Goal: Task Accomplishment & Management: Use online tool/utility

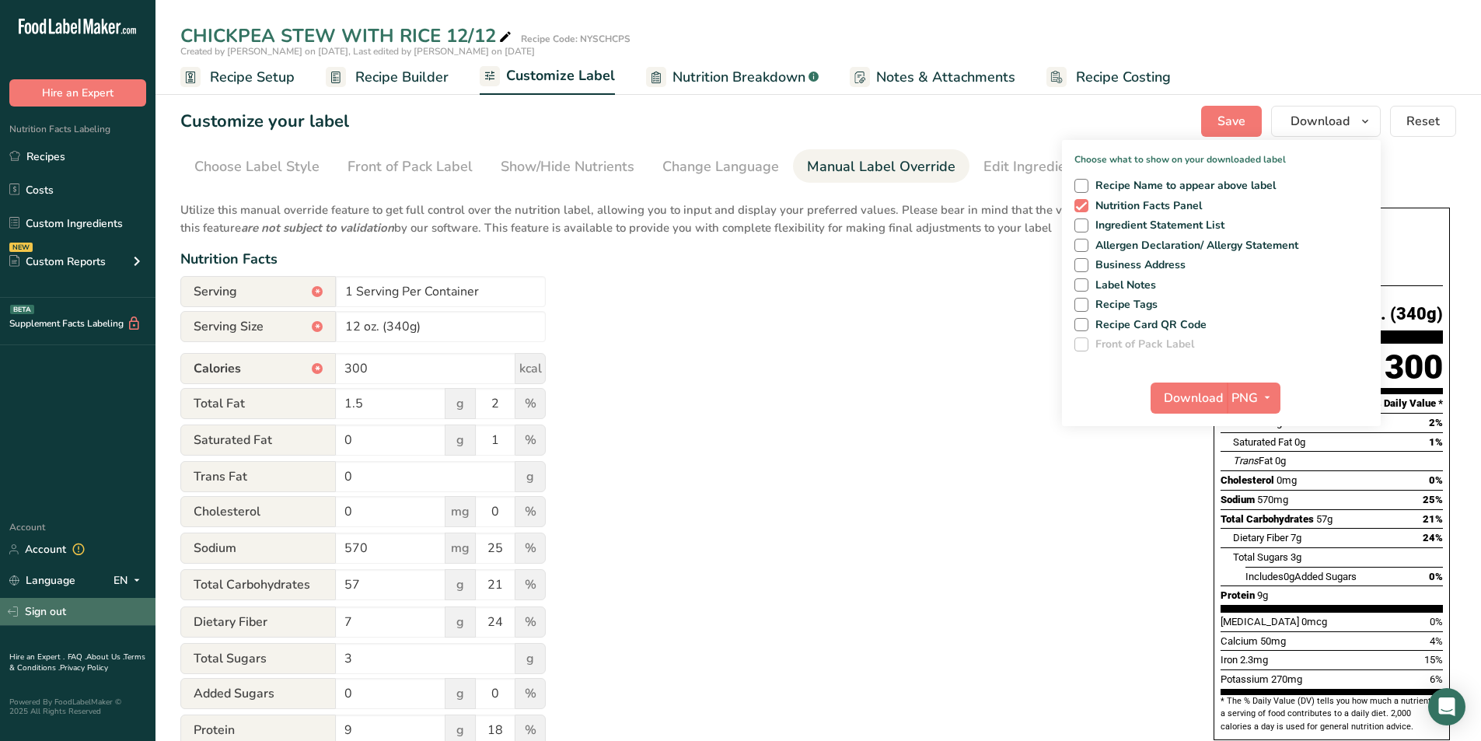
click at [51, 606] on link "Sign out" at bounding box center [77, 611] width 155 height 27
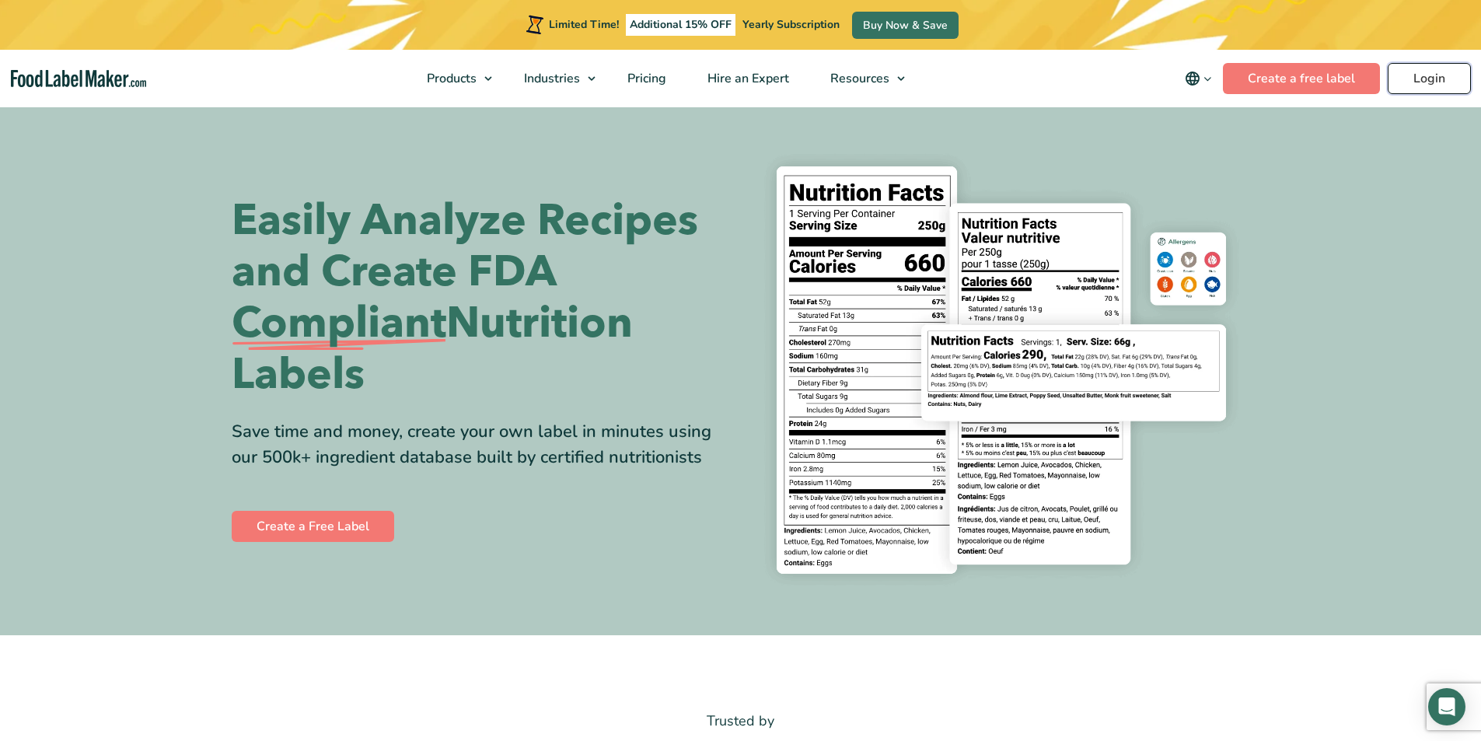
click at [1425, 78] on link "Login" at bounding box center [1429, 78] width 83 height 31
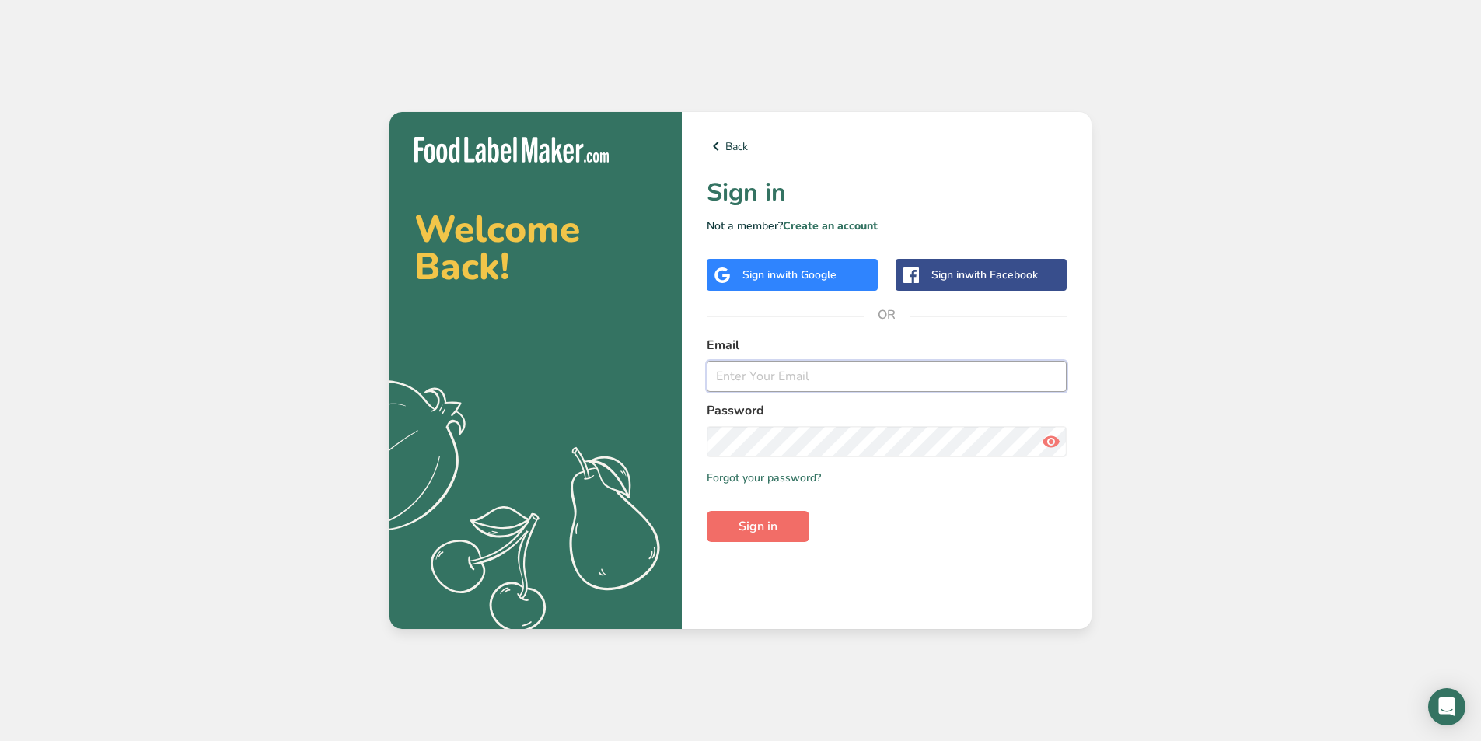
type input "[EMAIL_ADDRESS][DOMAIN_NAME]"
click at [775, 529] on span "Sign in" at bounding box center [758, 526] width 39 height 19
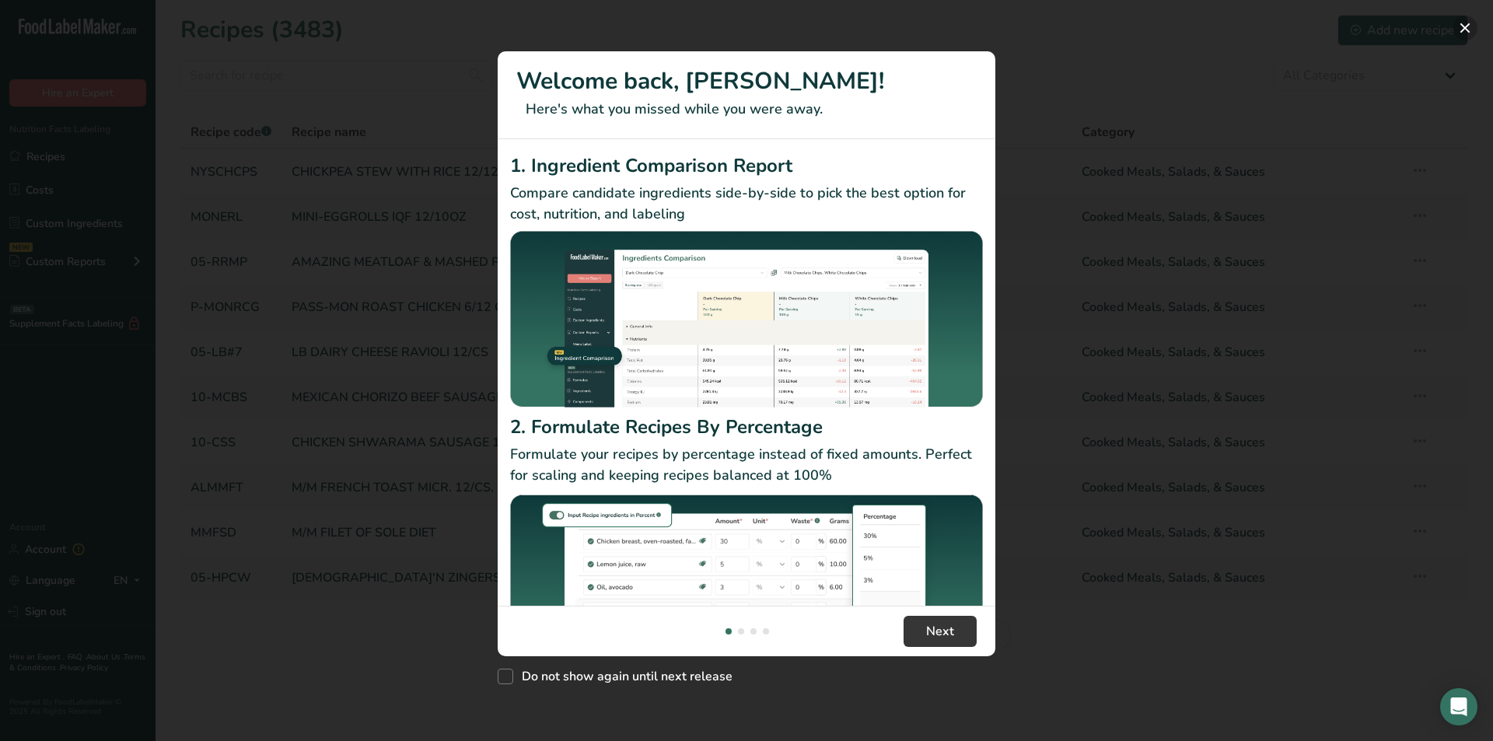
click at [1460, 26] on button "New Features" at bounding box center [1464, 28] width 25 height 25
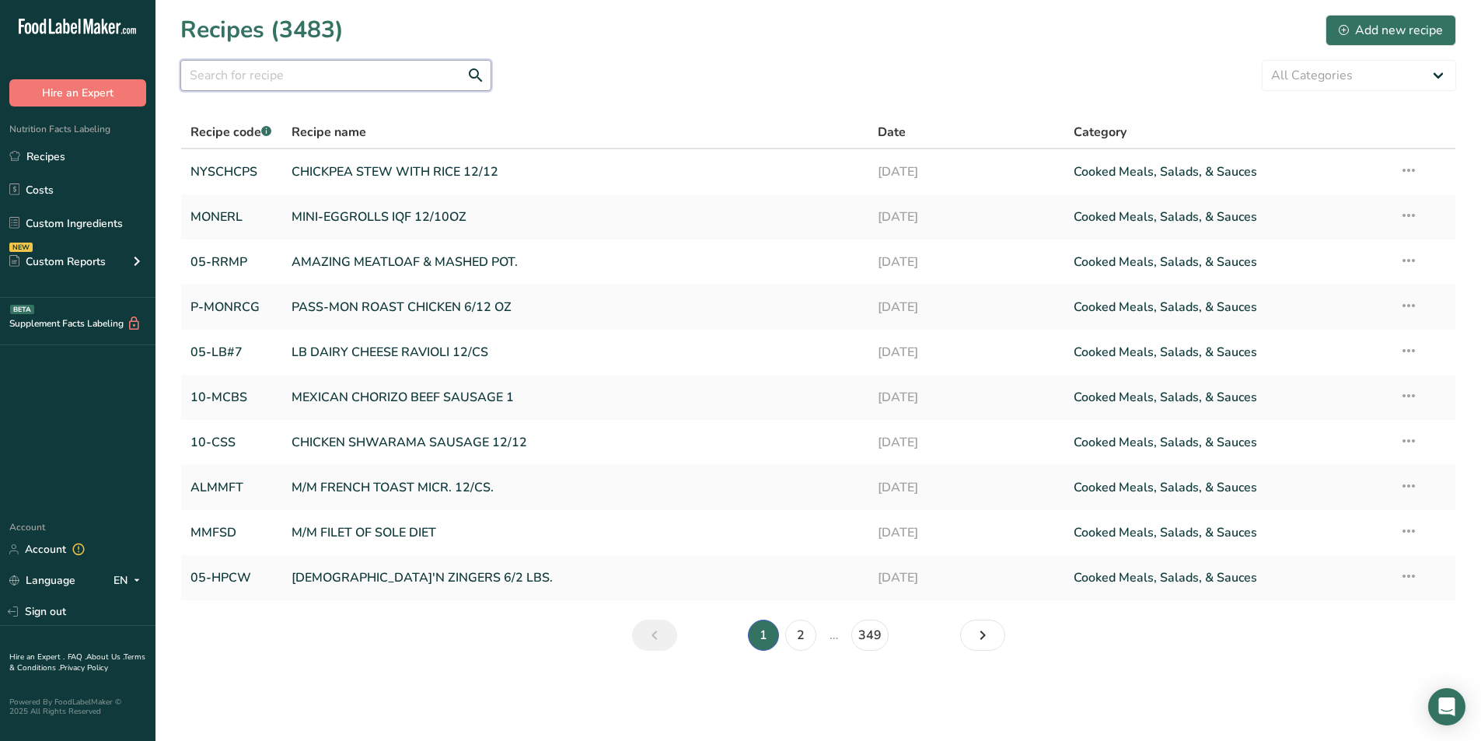
click at [337, 82] on input "text" at bounding box center [335, 75] width 311 height 31
type input "05-pklr"
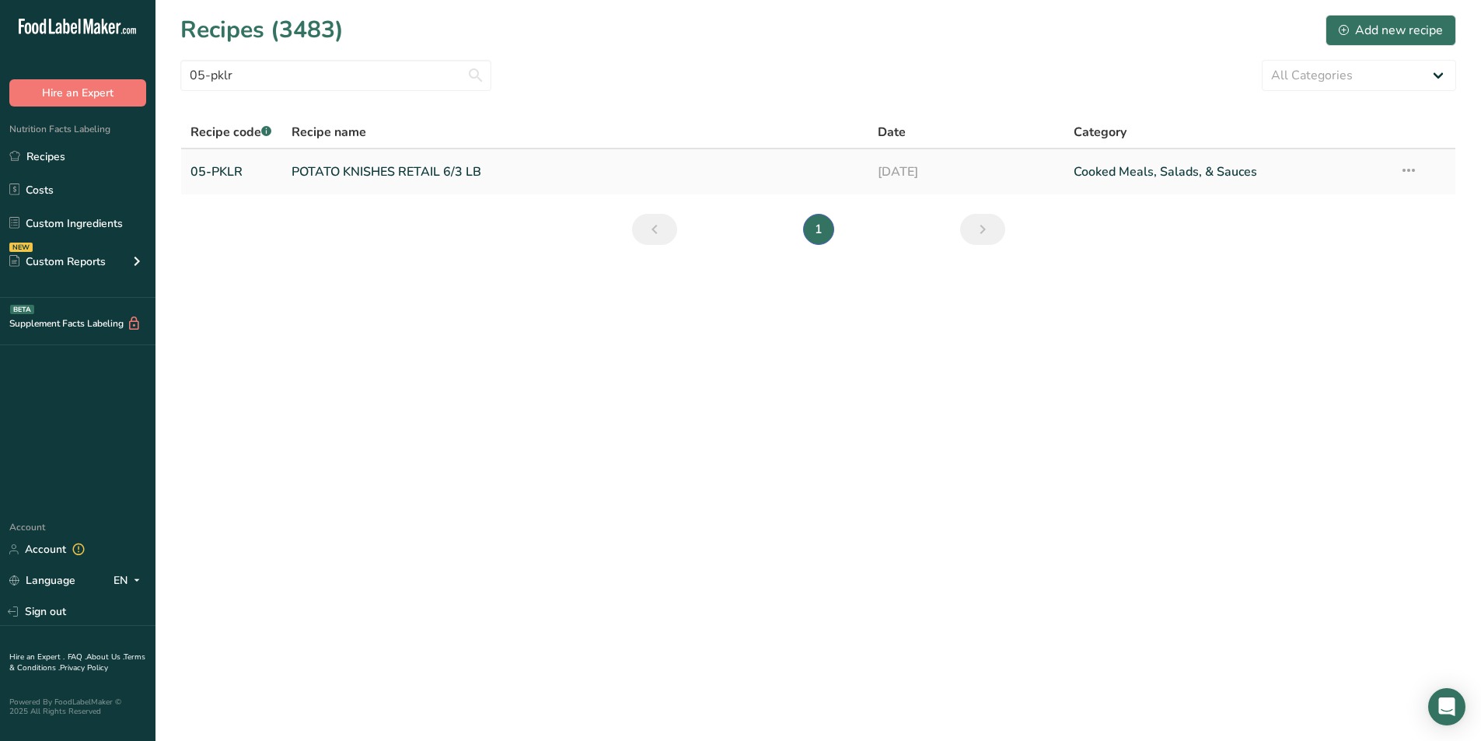
click at [360, 173] on link "POTATO KNISHES RETAIL 6/3 LB" at bounding box center [576, 171] width 568 height 33
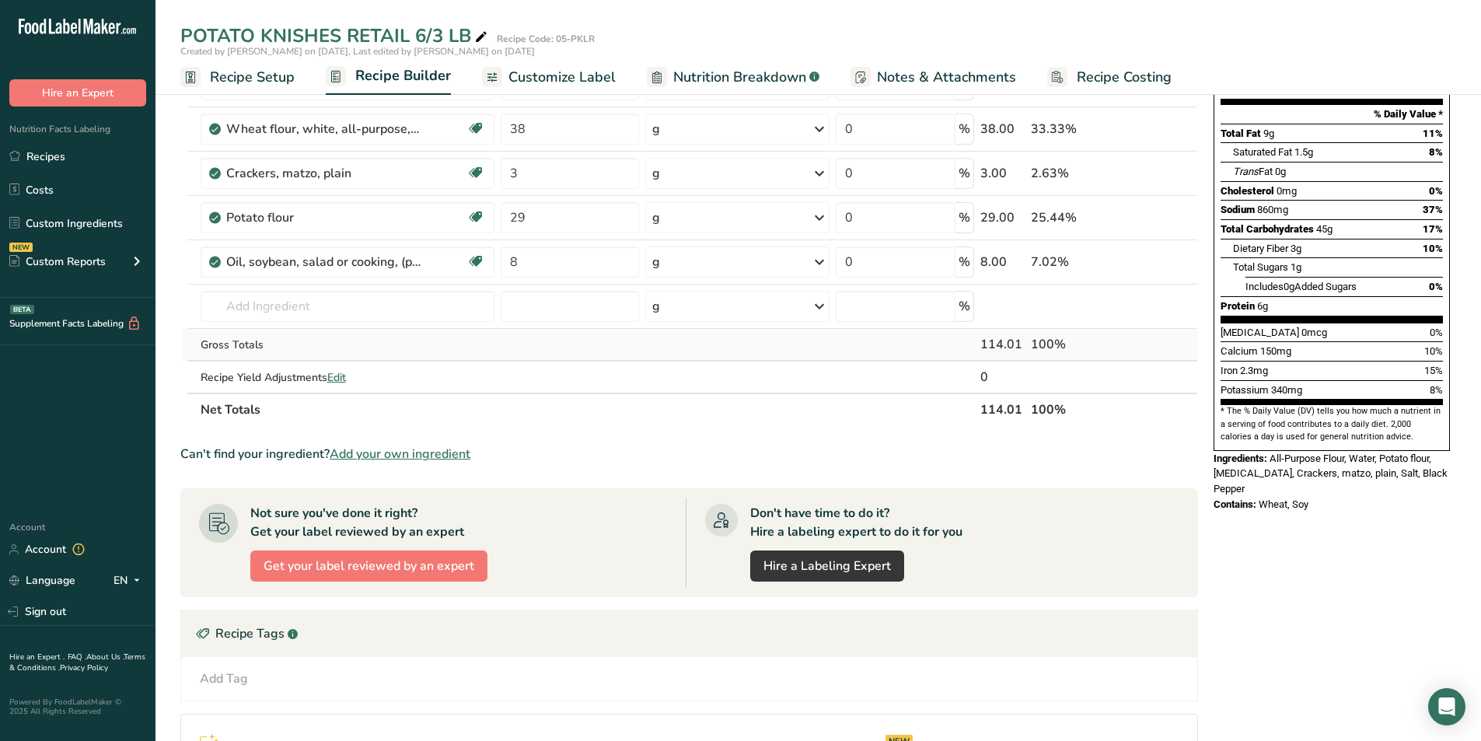
scroll to position [233, 0]
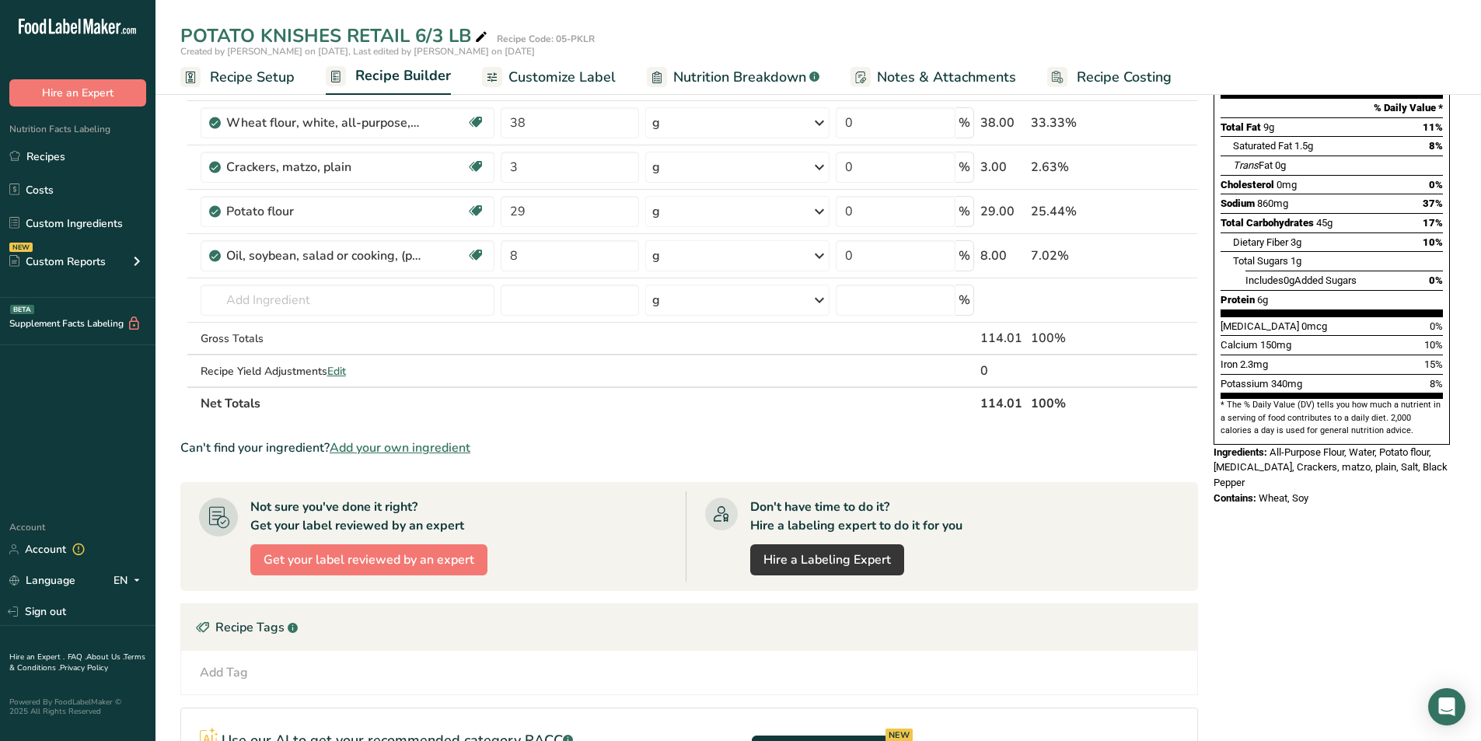
click at [418, 445] on span "Add your own ingredient" at bounding box center [400, 447] width 141 height 19
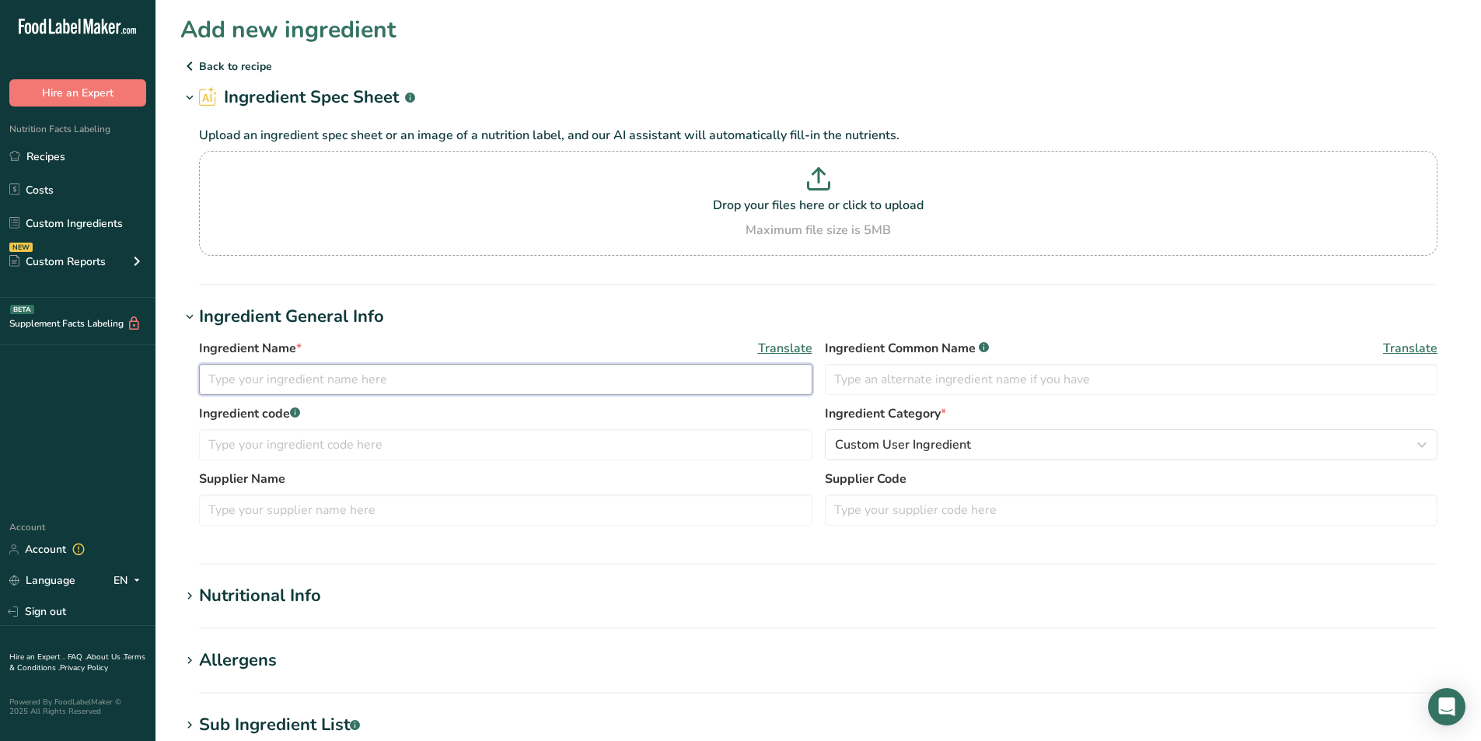
click at [209, 377] on input "text" at bounding box center [505, 379] width 613 height 31
type input "MASHED POTATO FLAKES"
click at [193, 595] on icon at bounding box center [190, 596] width 14 height 22
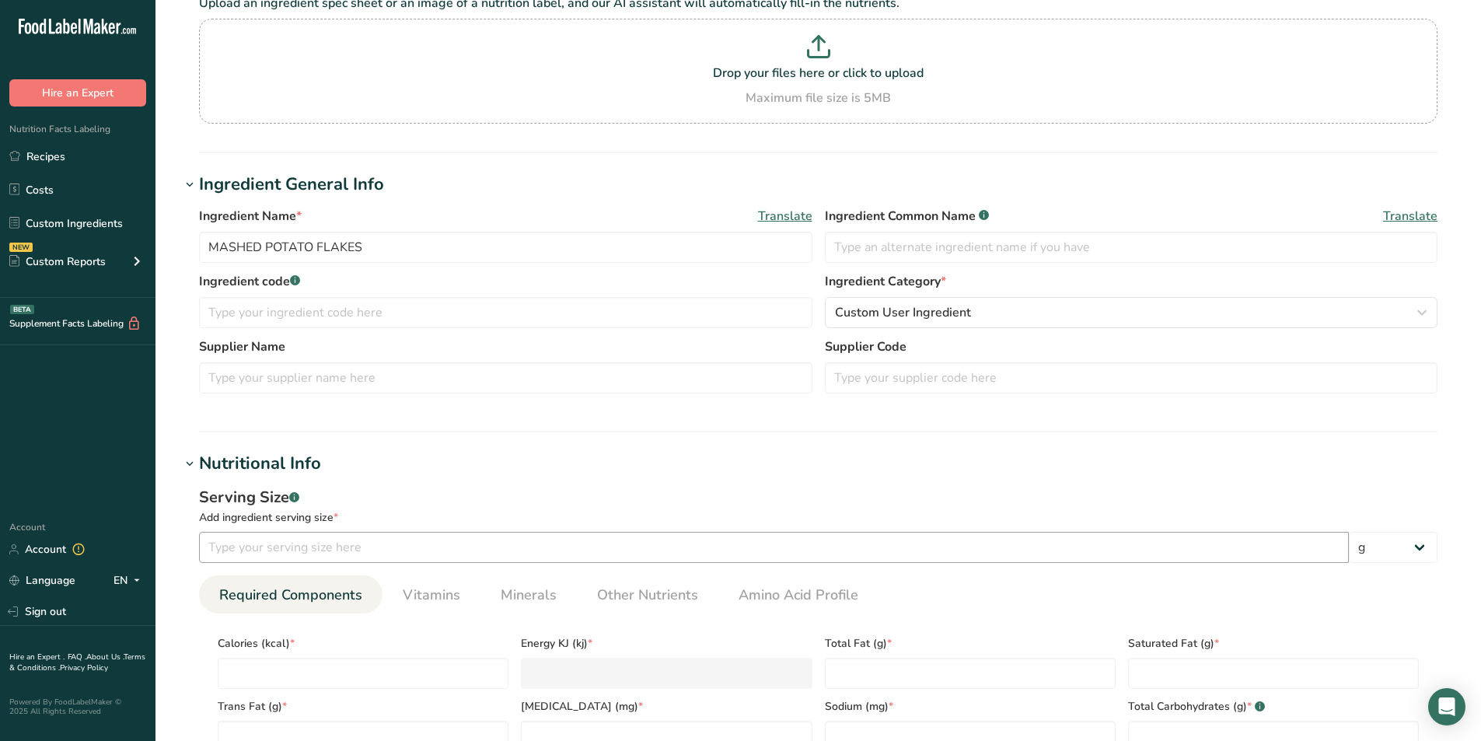
scroll to position [259, 0]
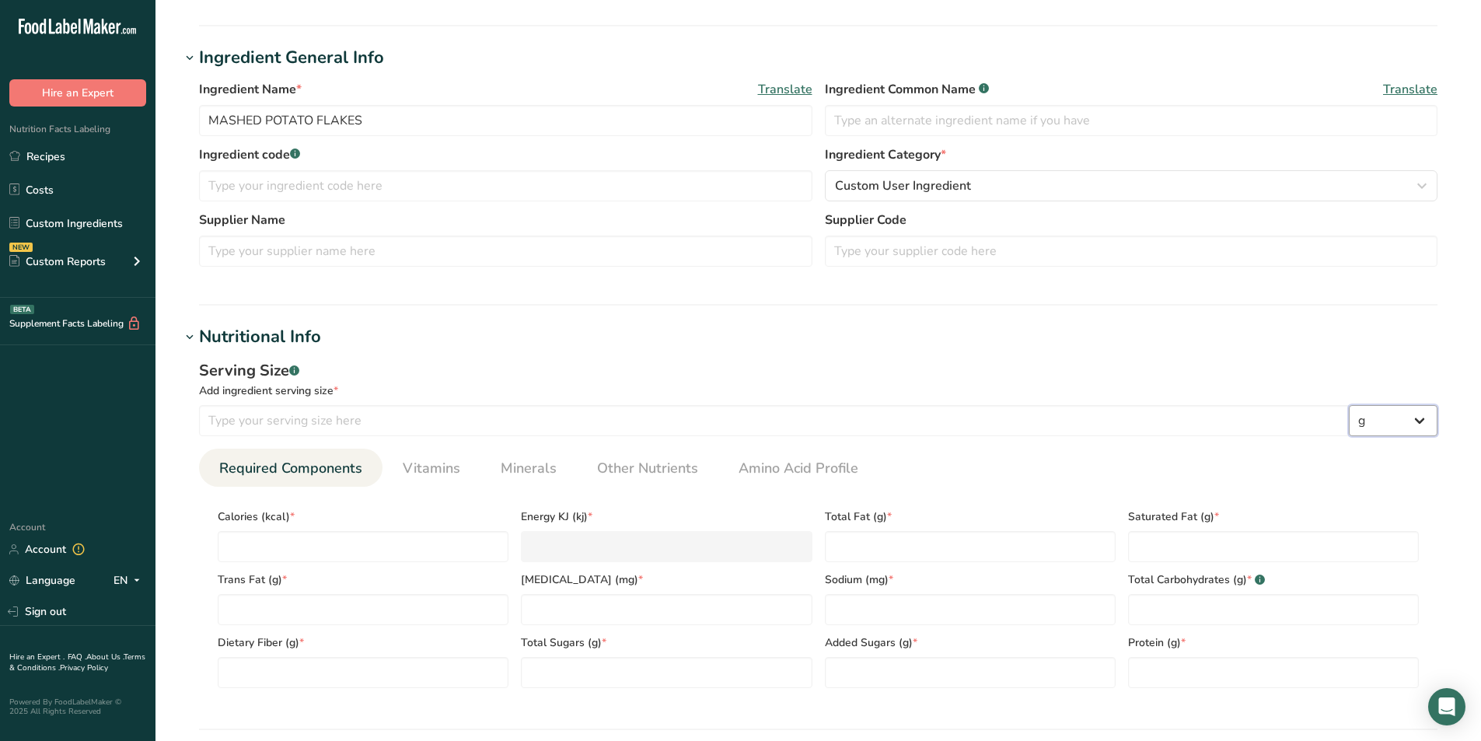
click at [1421, 420] on select "g kg mg mcg lb oz l mL fl oz tbsp tsp cup qt gallon" at bounding box center [1393, 420] width 89 height 31
select select "21"
click at [1349, 405] on select "g kg mg mcg lb oz l mL fl oz tbsp tsp cup qt gallon" at bounding box center [1393, 420] width 89 height 31
select select "22"
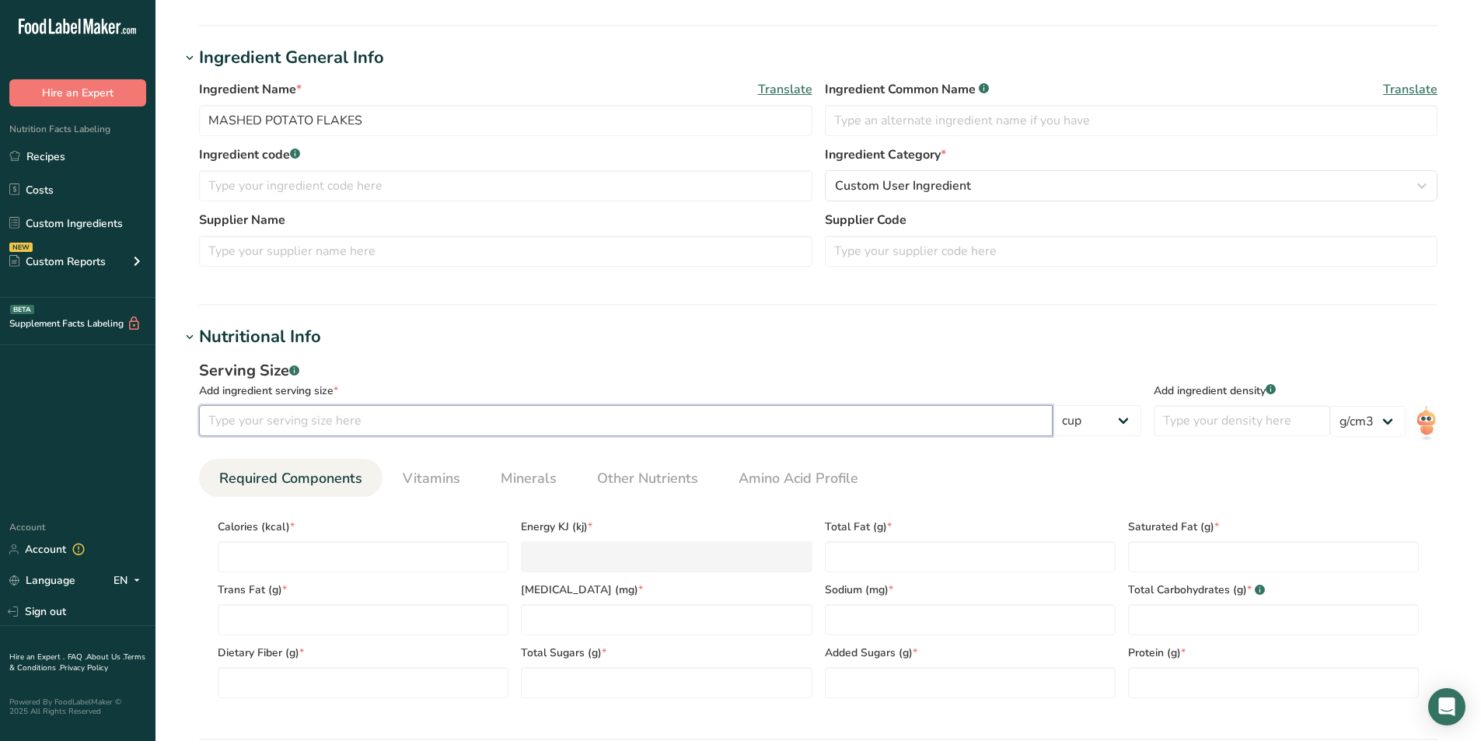
click at [224, 419] on input "number" at bounding box center [626, 420] width 854 height 31
click at [1384, 421] on select "lb/ft3 g/cm3" at bounding box center [1367, 421] width 75 height 31
click at [1305, 420] on input "number" at bounding box center [1242, 420] width 176 height 31
click at [1131, 419] on select "g kg mg mcg lb oz l mL fl oz tbsp tsp cup qt gallon" at bounding box center [1097, 420] width 89 height 31
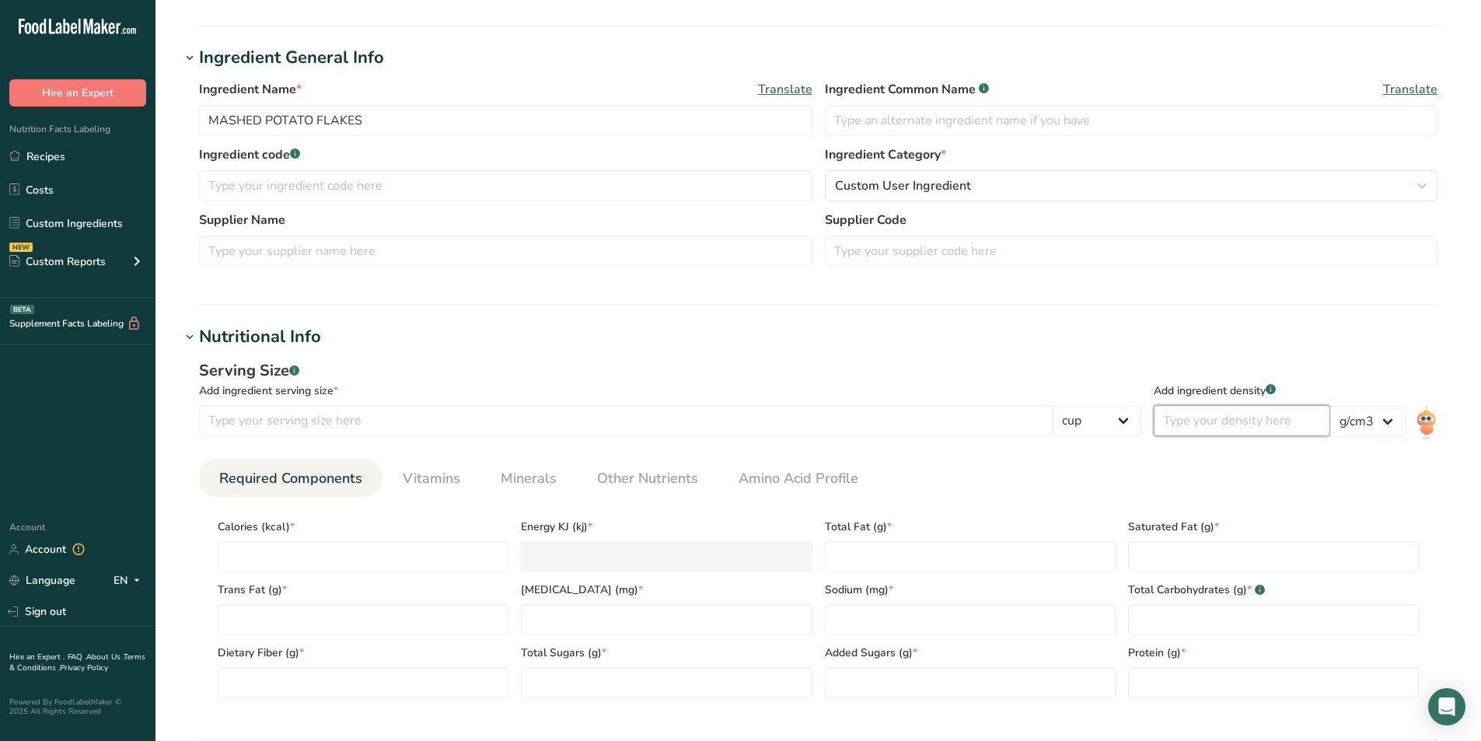
click at [1194, 419] on input "number" at bounding box center [1242, 420] width 176 height 31
click at [216, 414] on input "number" at bounding box center [626, 420] width 854 height 31
type input "1"
click at [1135, 421] on select "g kg mg mcg lb oz l mL fl oz tbsp tsp cup qt gallon" at bounding box center [1097, 420] width 89 height 31
select select "0"
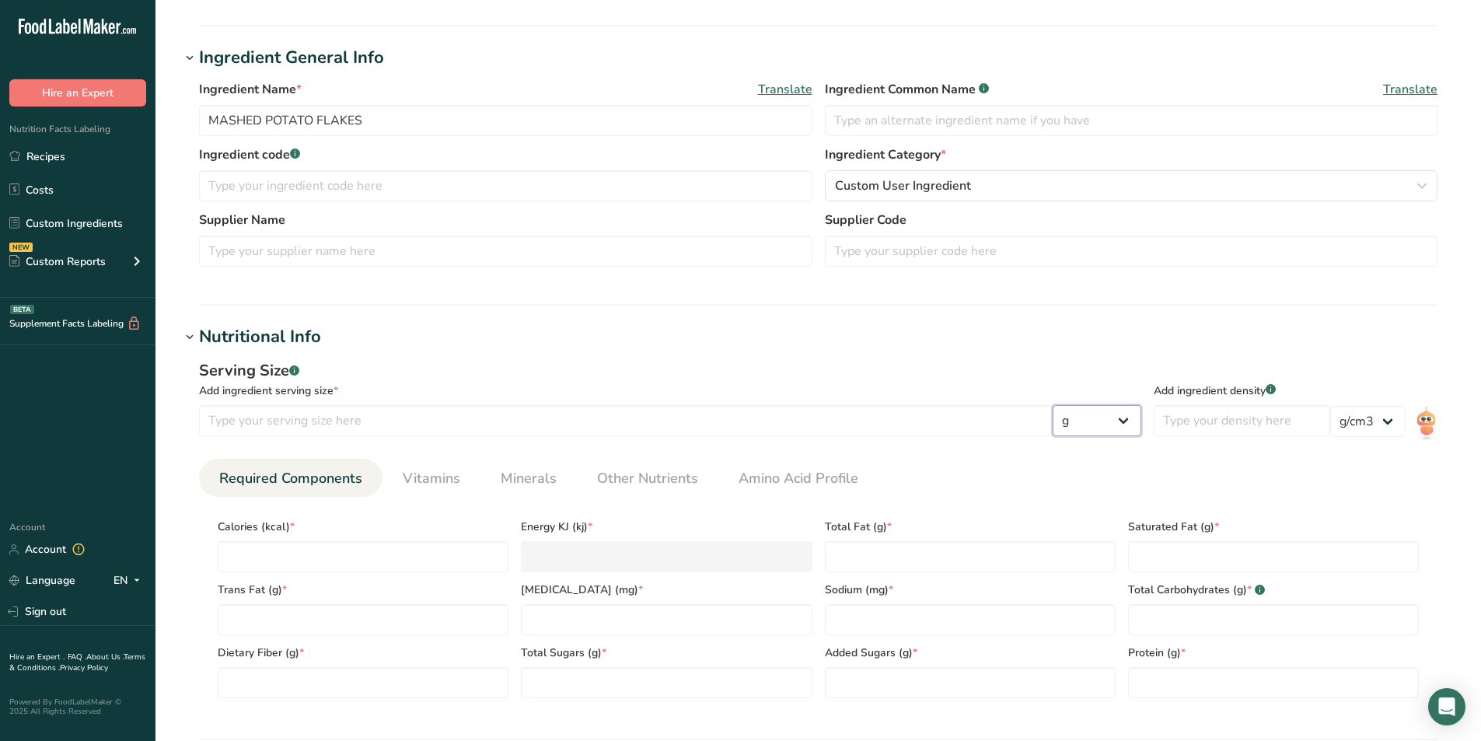
click at [1141, 405] on select "g kg mg mcg lb oz l mL fl oz tbsp tsp cup qt gallon" at bounding box center [1097, 420] width 89 height 31
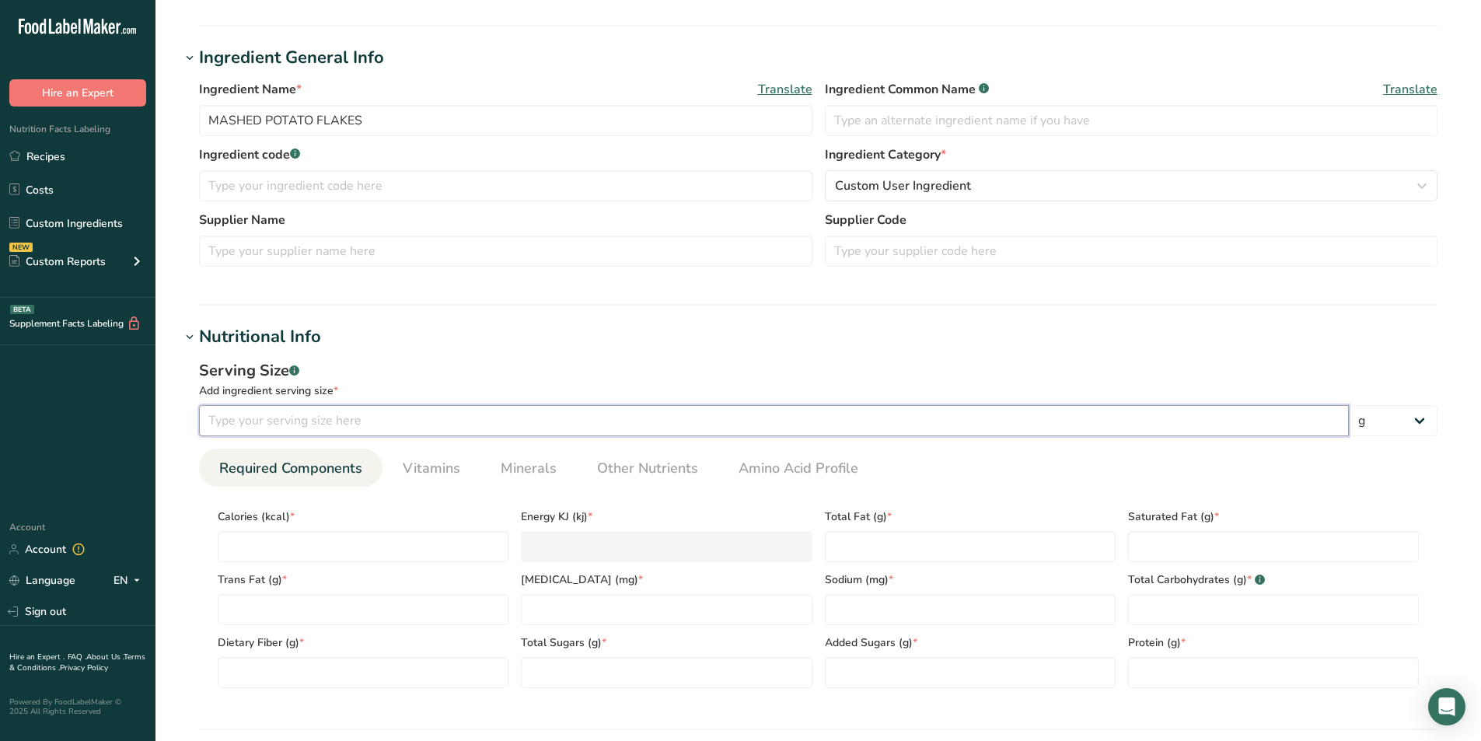
click at [254, 421] on input "number" at bounding box center [774, 420] width 1150 height 31
type input "40"
click at [322, 550] on input "number" at bounding box center [363, 546] width 291 height 31
type input "7"
type KJ "29.3"
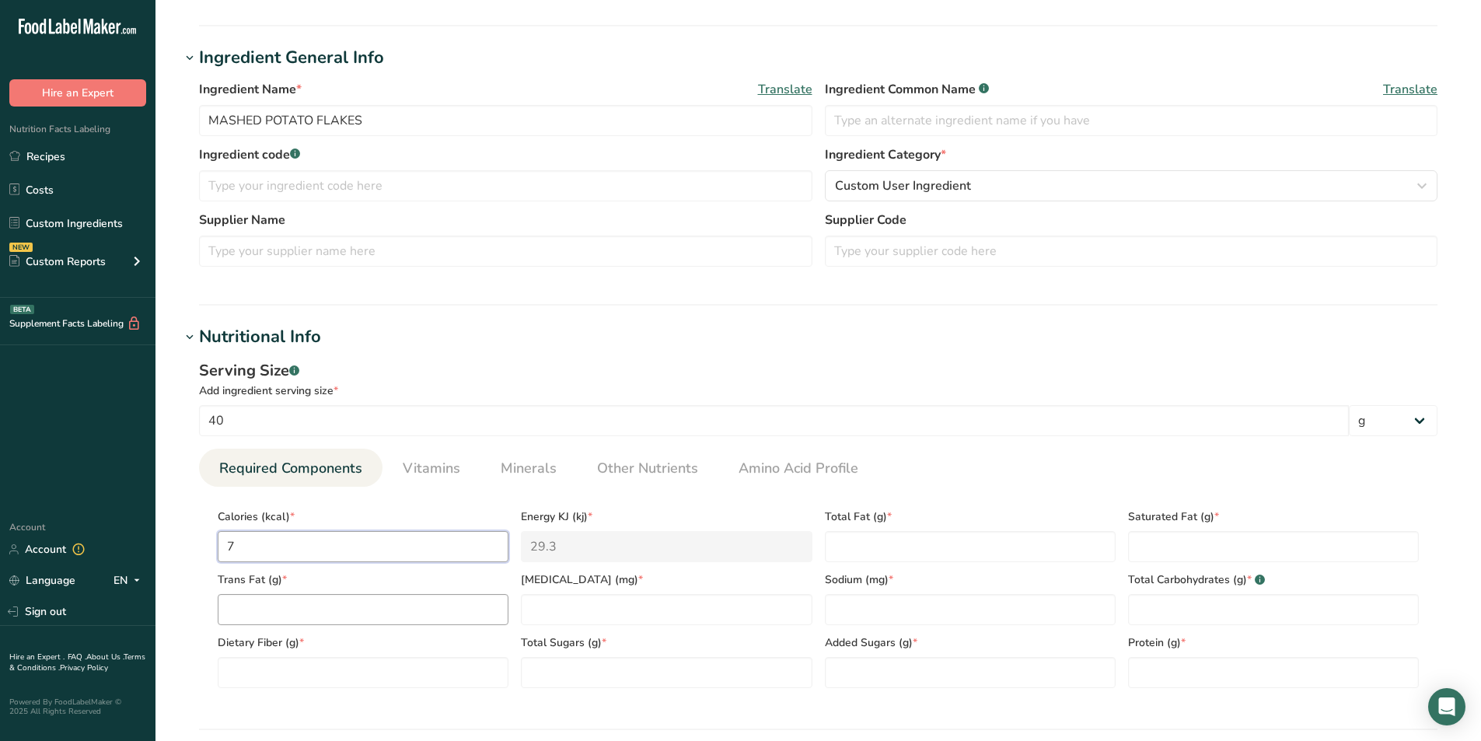
type input "75"
type KJ "313.8"
type input "75"
click at [836, 546] on Fat "number" at bounding box center [970, 546] width 291 height 31
type Fat "0"
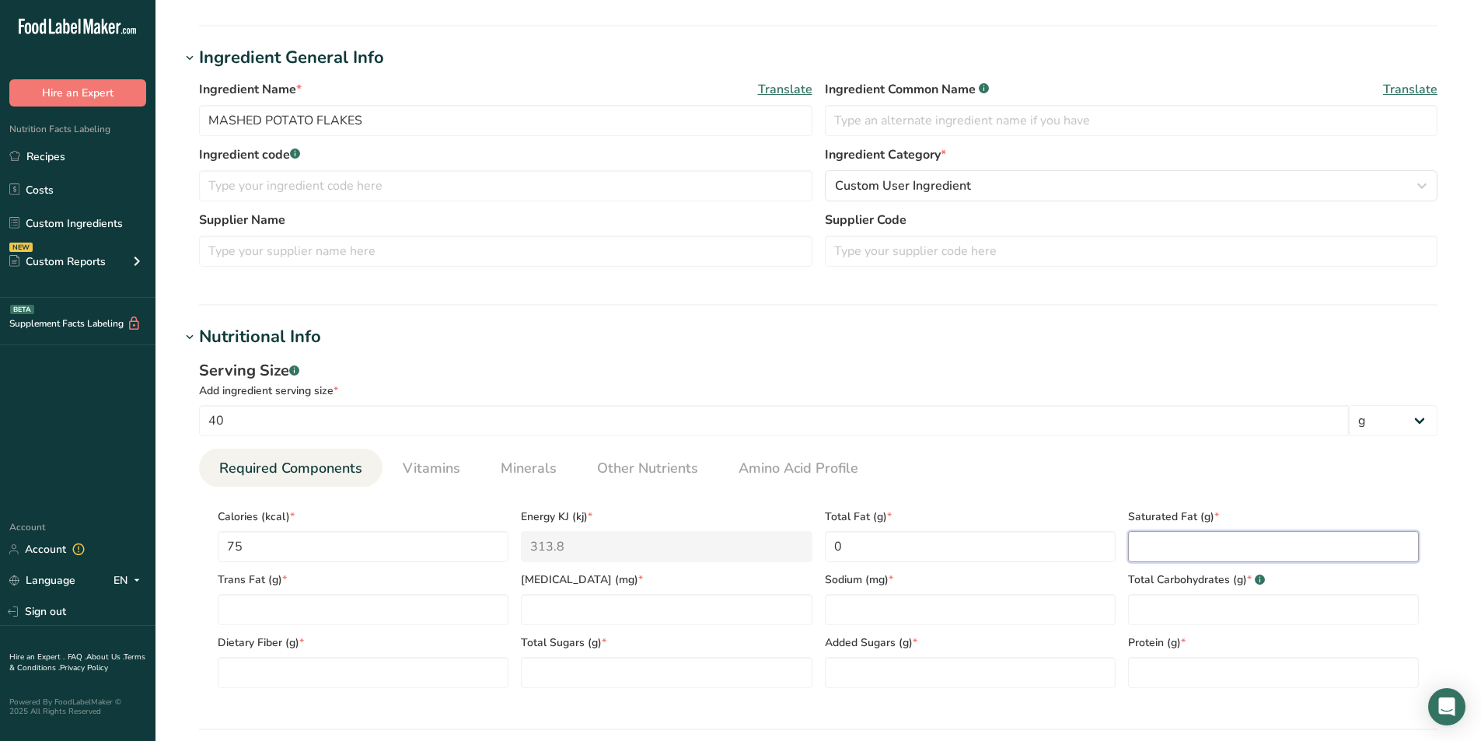
click at [1144, 542] on Fat "number" at bounding box center [1273, 546] width 291 height 31
type Fat "0"
click at [271, 606] on Fat "number" at bounding box center [363, 609] width 291 height 31
type Fat "0"
click at [571, 606] on input "number" at bounding box center [666, 609] width 291 height 31
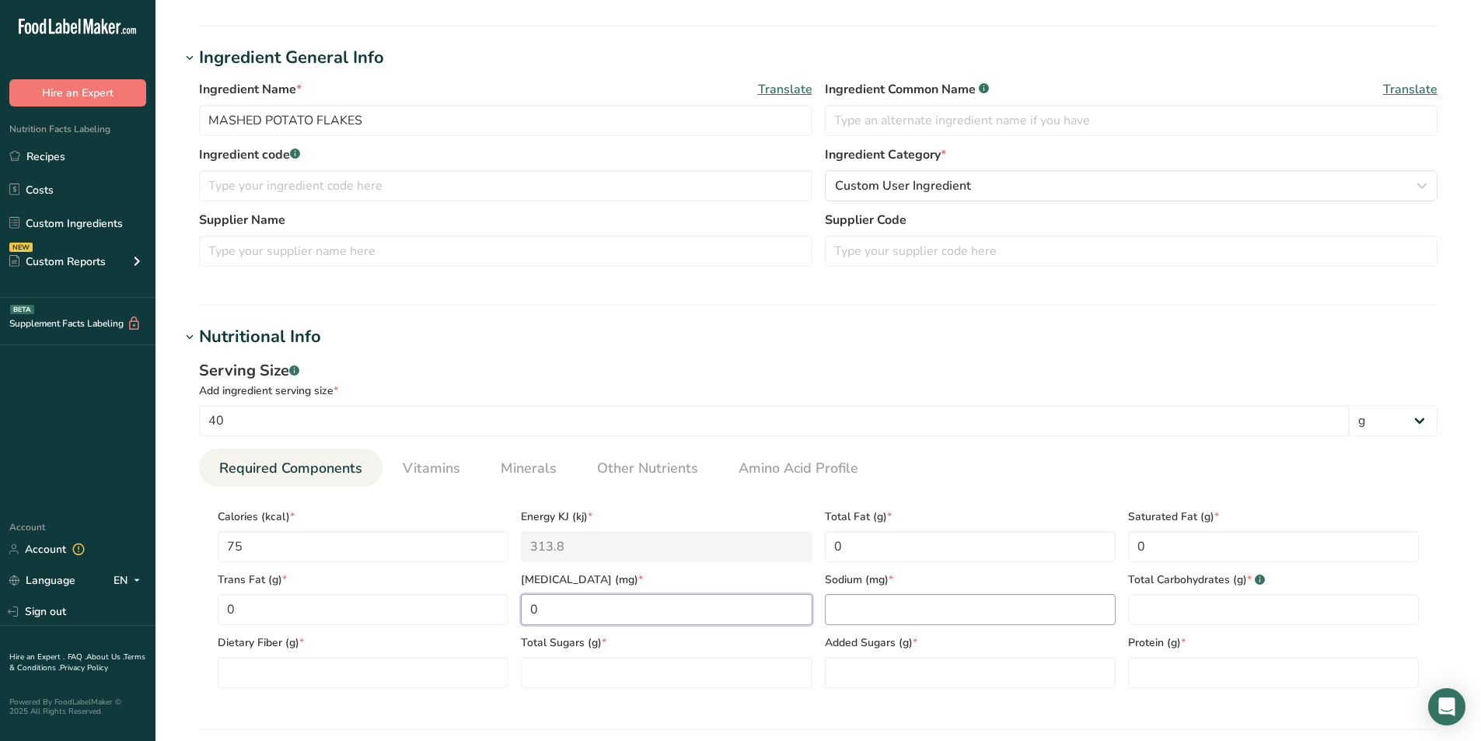
type input "0"
click at [881, 609] on input "number" at bounding box center [970, 609] width 291 height 31
type input "20"
click at [1143, 608] on Carbohydrates "number" at bounding box center [1273, 609] width 291 height 31
type Carbohydrates "17"
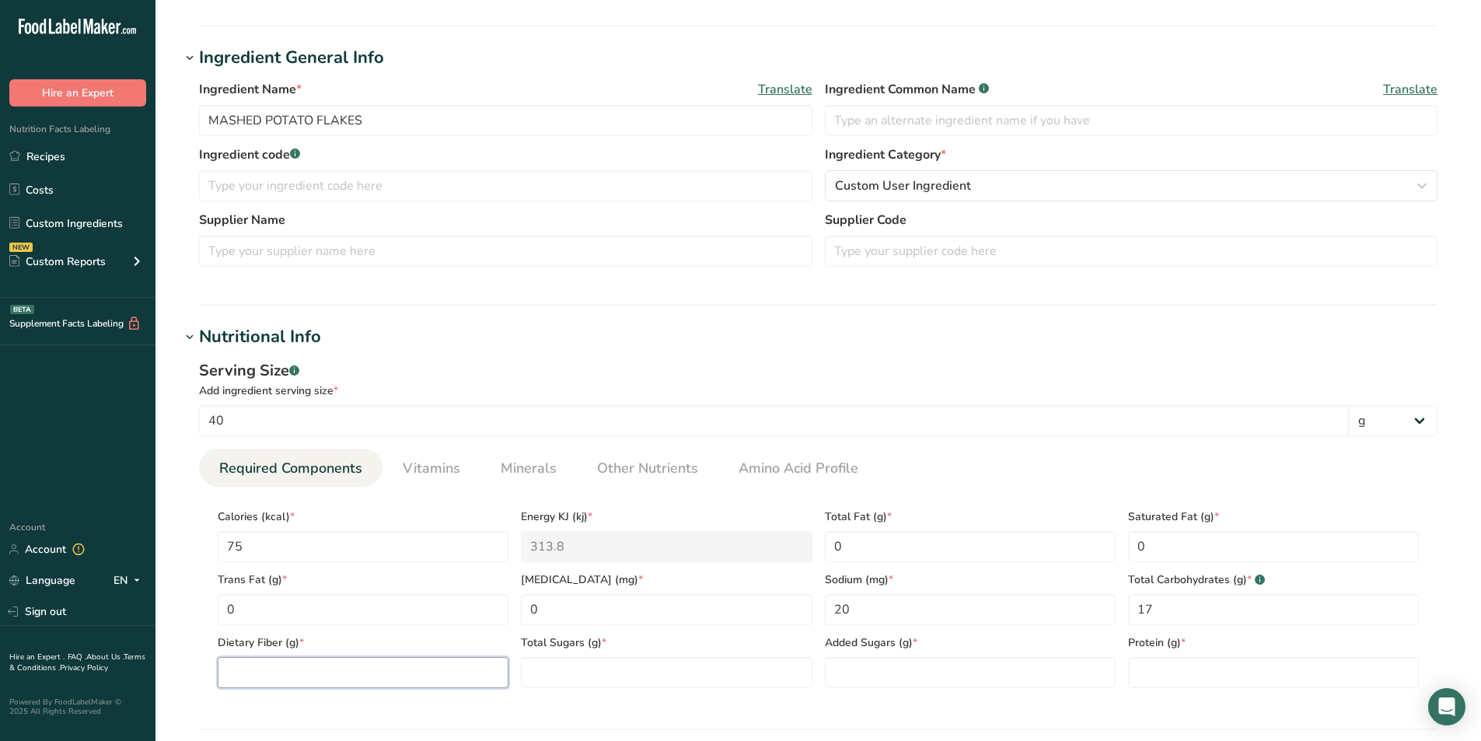
click at [312, 671] on Fiber "number" at bounding box center [363, 672] width 291 height 31
type Fiber "1"
click at [546, 675] on Sugars "number" at bounding box center [666, 672] width 291 height 31
type Sugars "0"
click at [870, 670] on Sugars "number" at bounding box center [970, 672] width 291 height 31
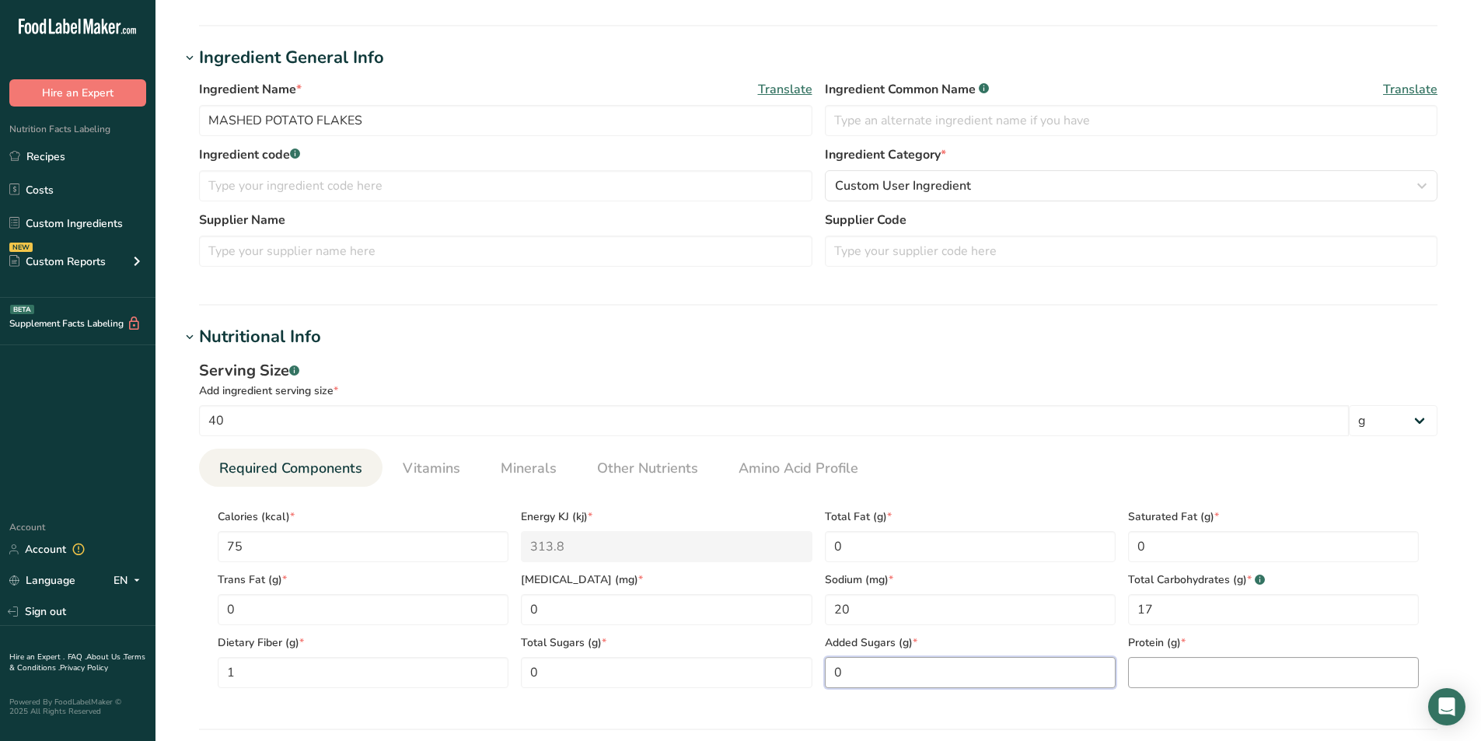
type Sugars "0"
click at [1165, 666] on input "number" at bounding box center [1273, 672] width 291 height 31
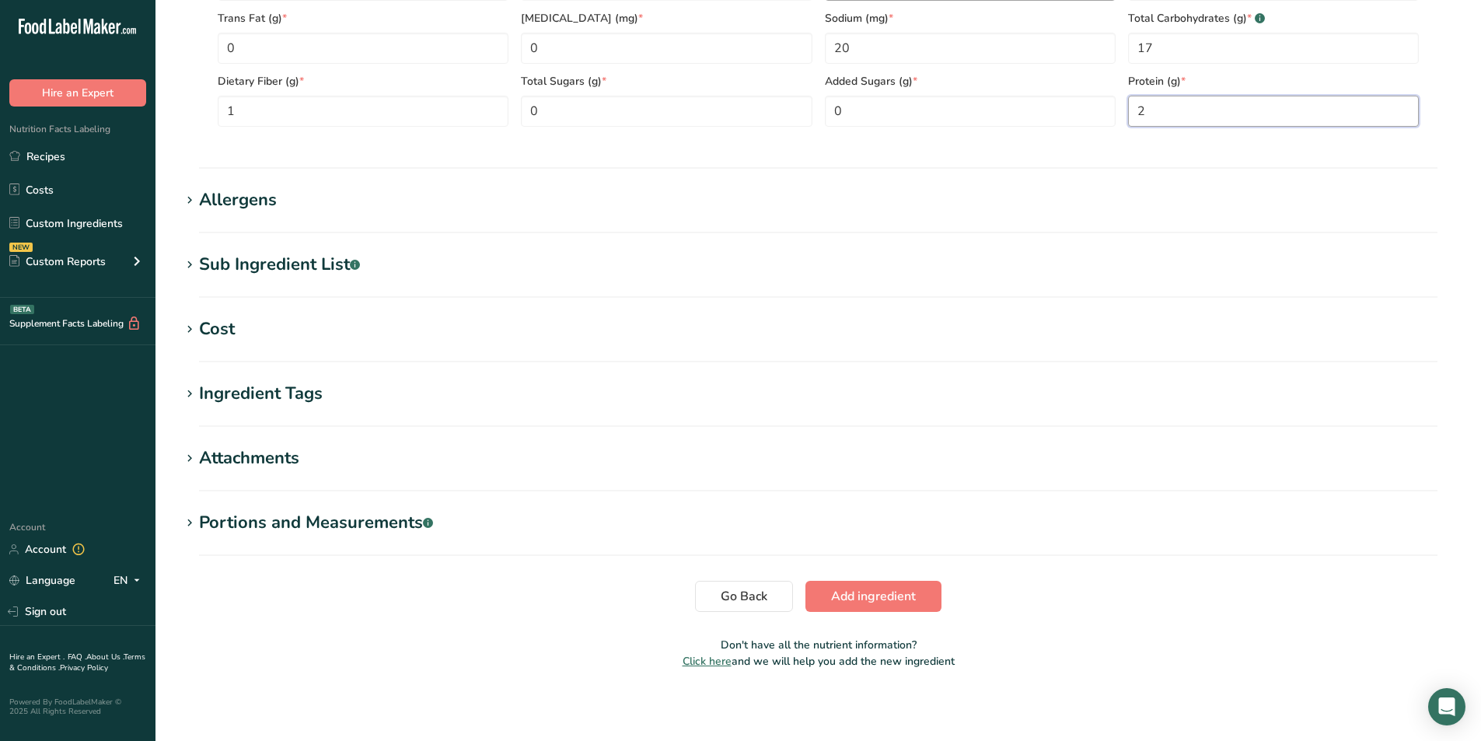
scroll to position [823, 0]
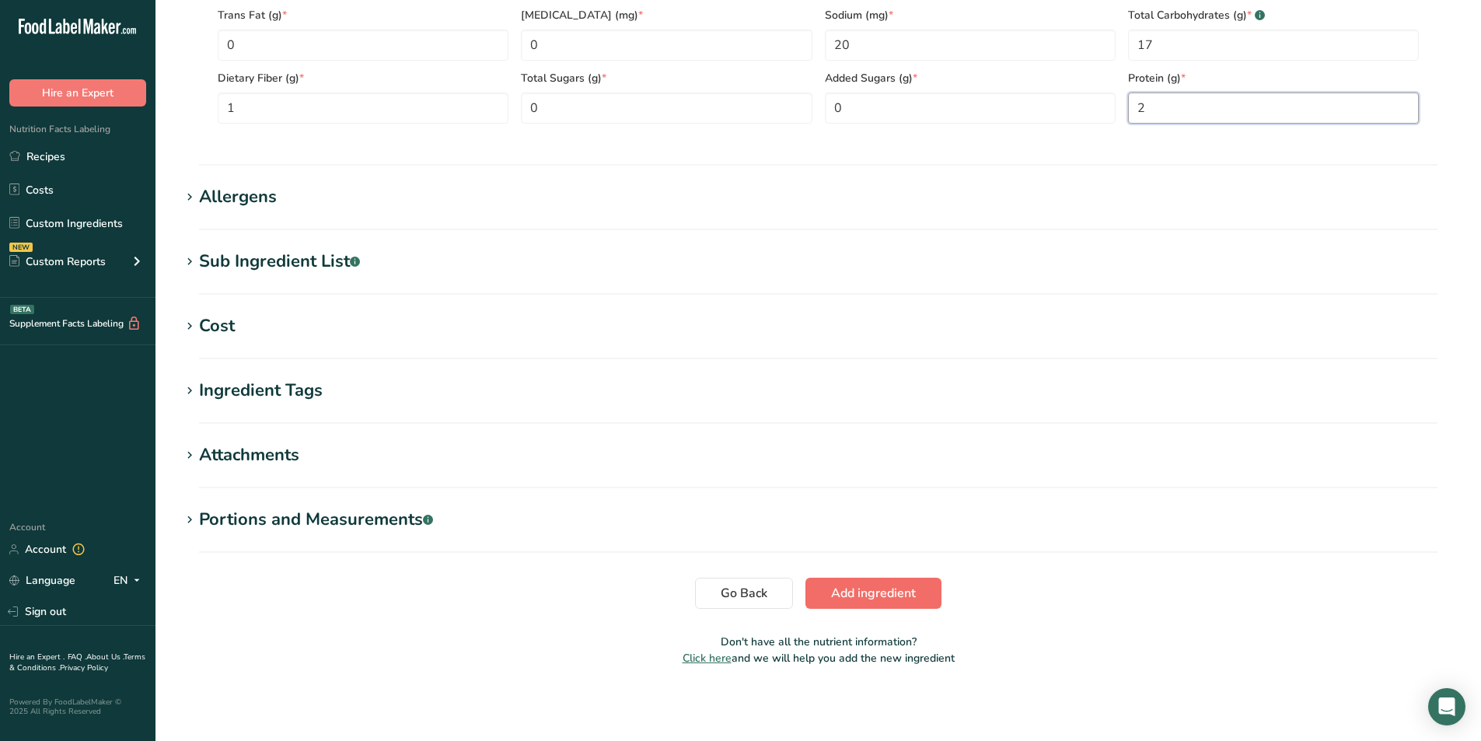
type input "2"
click at [868, 601] on span "Add ingredient" at bounding box center [873, 593] width 85 height 19
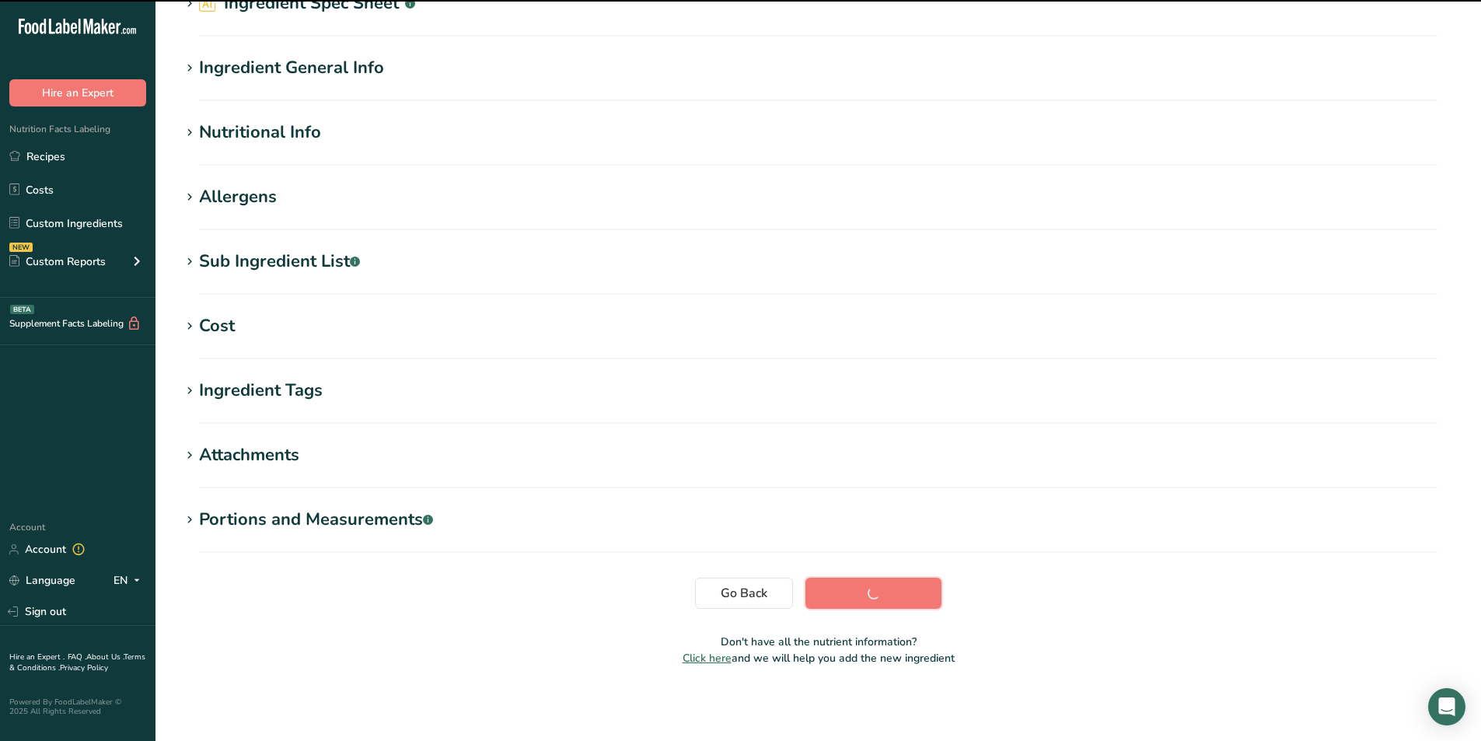
scroll to position [94, 0]
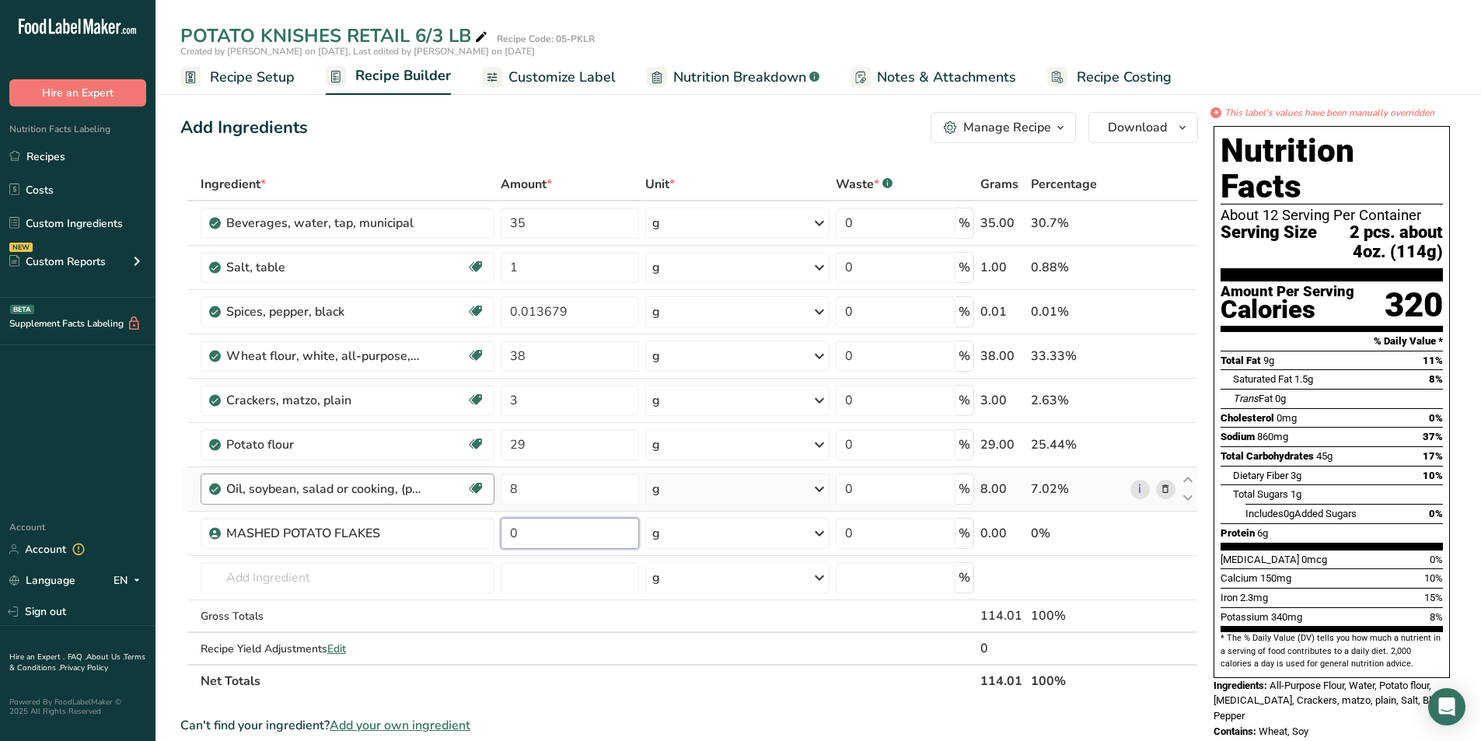
drag, startPoint x: 516, startPoint y: 525, endPoint x: 368, endPoint y: 481, distance: 154.0
click at [396, 491] on tbody "Beverages, water, tap, municipal 35 g Portions 1 fl oz 1 bottle 8 fl oz 1 liter…" at bounding box center [689, 432] width 1016 height 463
type input "29"
click at [1165, 442] on div "Ingredient * Amount * Unit * Waste * .a-a{fill:#347362;}.b-a{fill:#fff;} Grams …" at bounding box center [689, 432] width 1018 height 529
click at [1165, 442] on icon at bounding box center [1165, 445] width 11 height 16
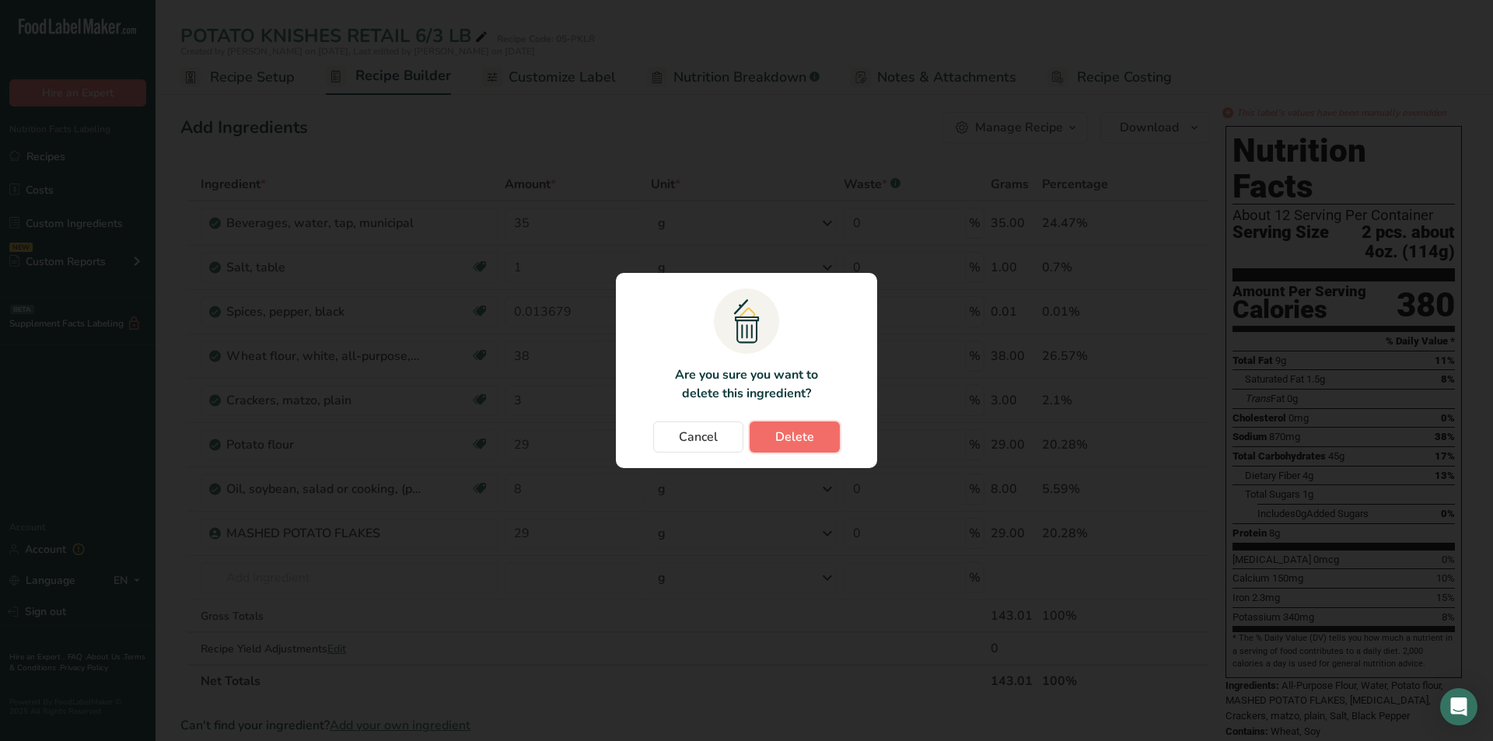
click at [788, 442] on span "Delete" at bounding box center [794, 437] width 39 height 19
type input "8"
type input "29"
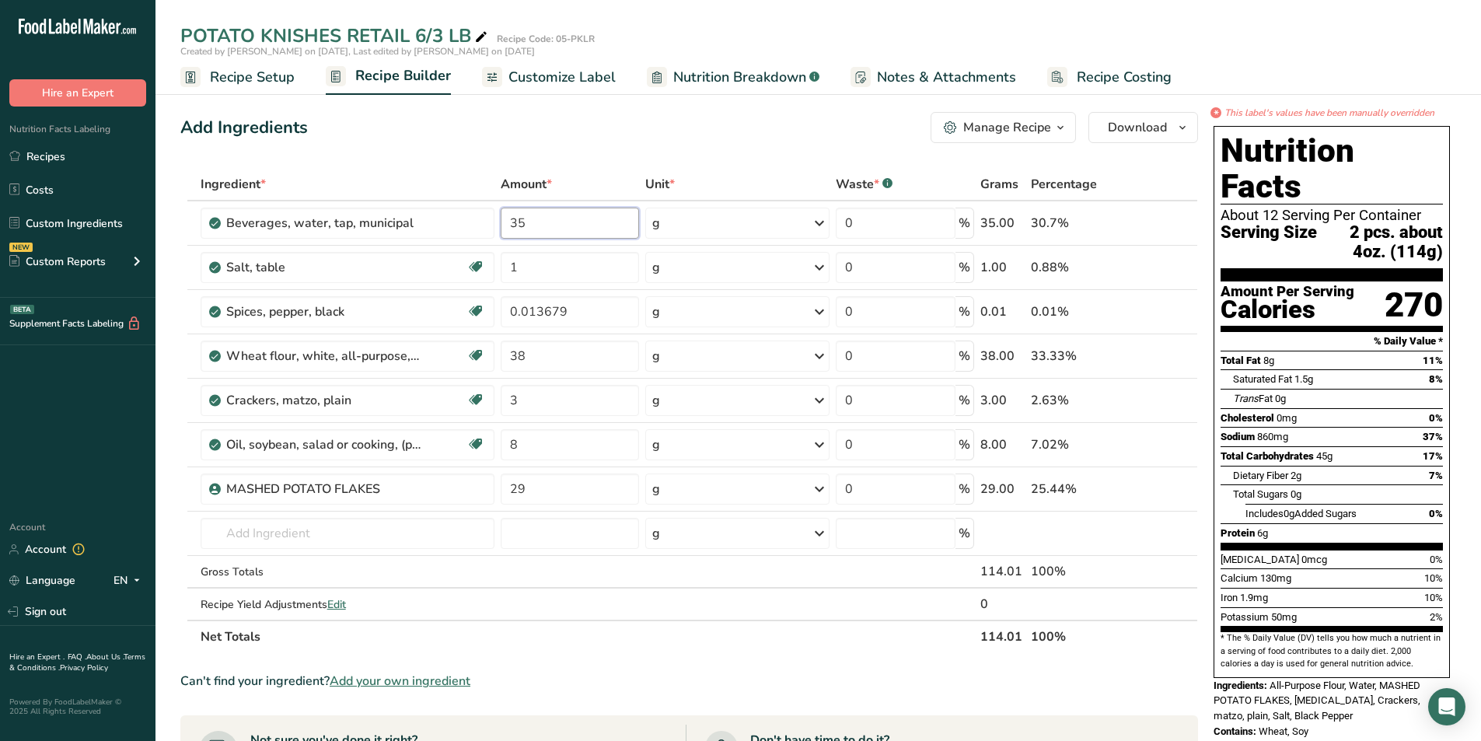
drag, startPoint x: 535, startPoint y: 221, endPoint x: 295, endPoint y: 147, distance: 251.3
click at [344, 164] on div "Add Ingredients Manage Recipe Delete Recipe Duplicate Recipe Scale Recipe Save …" at bounding box center [693, 655] width 1027 height 1098
type input "29"
click at [219, 529] on div "Ingredient * Amount * Unit * Waste * .a-a{fill:#347362;}.b-a{fill:#fff;} Grams …" at bounding box center [689, 410] width 1018 height 485
drag, startPoint x: 546, startPoint y: 354, endPoint x: 496, endPoint y: 350, distance: 49.9
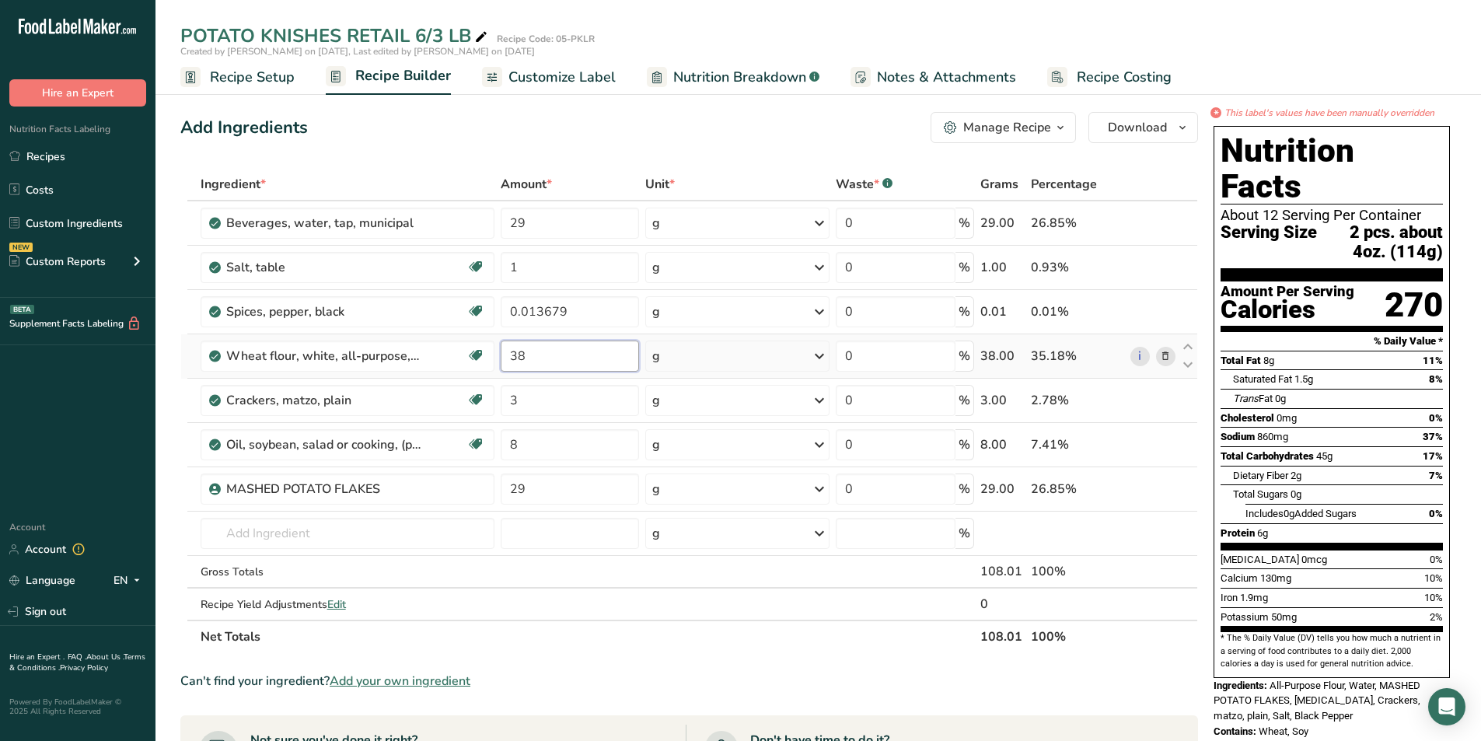
click at [496, 350] on tr "Wheat flour, white, all-purpose, self-rising, enriched Dairy free Vegan Vegetar…" at bounding box center [689, 356] width 1016 height 44
type input "42"
click at [249, 539] on div "Ingredient * Amount * Unit * Waste * .a-a{fill:#347362;}.b-a{fill:#fff;} Grams …" at bounding box center [689, 410] width 1018 height 485
drag, startPoint x: 525, startPoint y: 267, endPoint x: 447, endPoint y: 264, distance: 77.8
click at [481, 264] on tr "Salt, table Dairy free Gluten free Vegan Vegetarian Soy free 1 g Portions 1 tsp…" at bounding box center [689, 268] width 1016 height 44
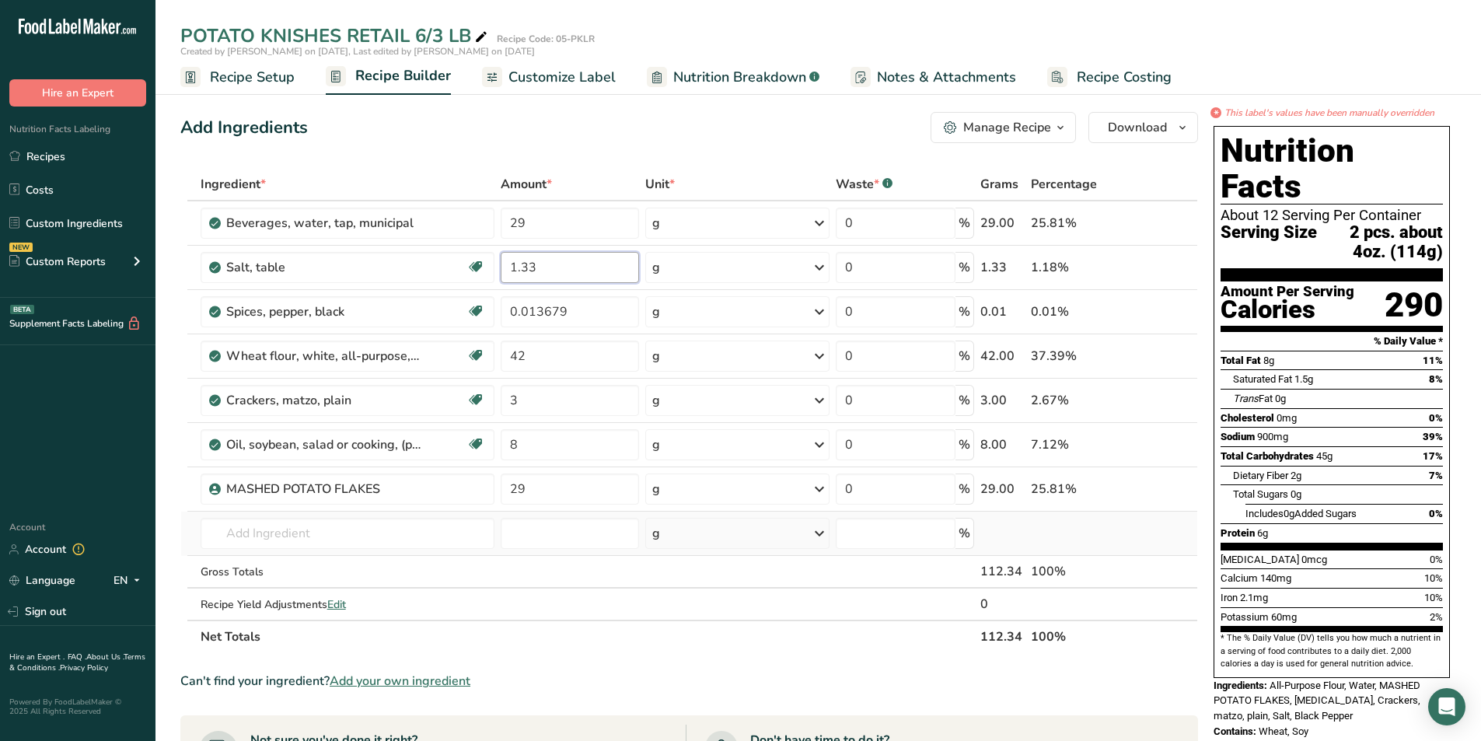
type input "1.33"
click at [311, 552] on div "Ingredient * Amount * Unit * Waste * .a-a{fill:#347362;}.b-a{fill:#fff;} Grams …" at bounding box center [689, 410] width 1018 height 485
click at [572, 77] on span "Customize Label" at bounding box center [561, 77] width 107 height 21
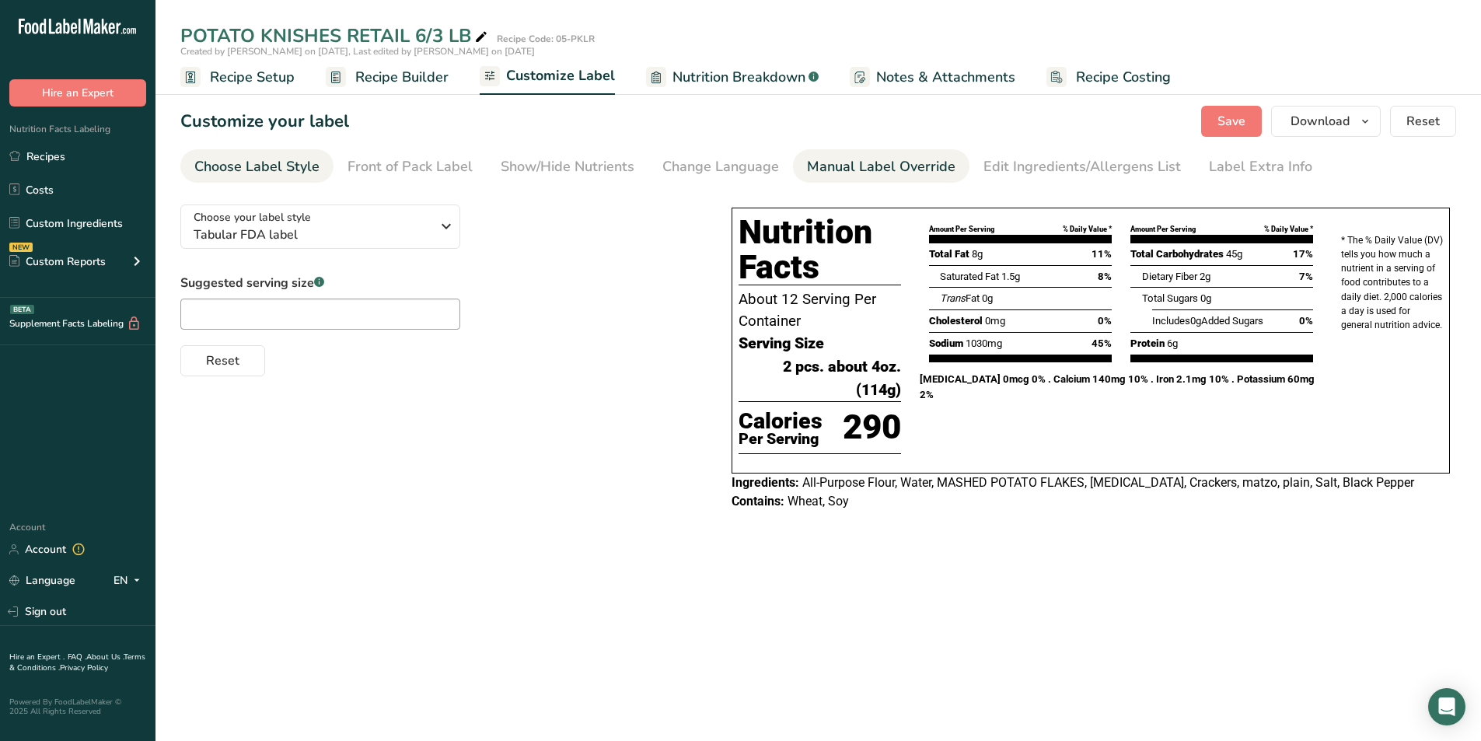
click at [842, 173] on div "Manual Label Override" at bounding box center [881, 166] width 148 height 21
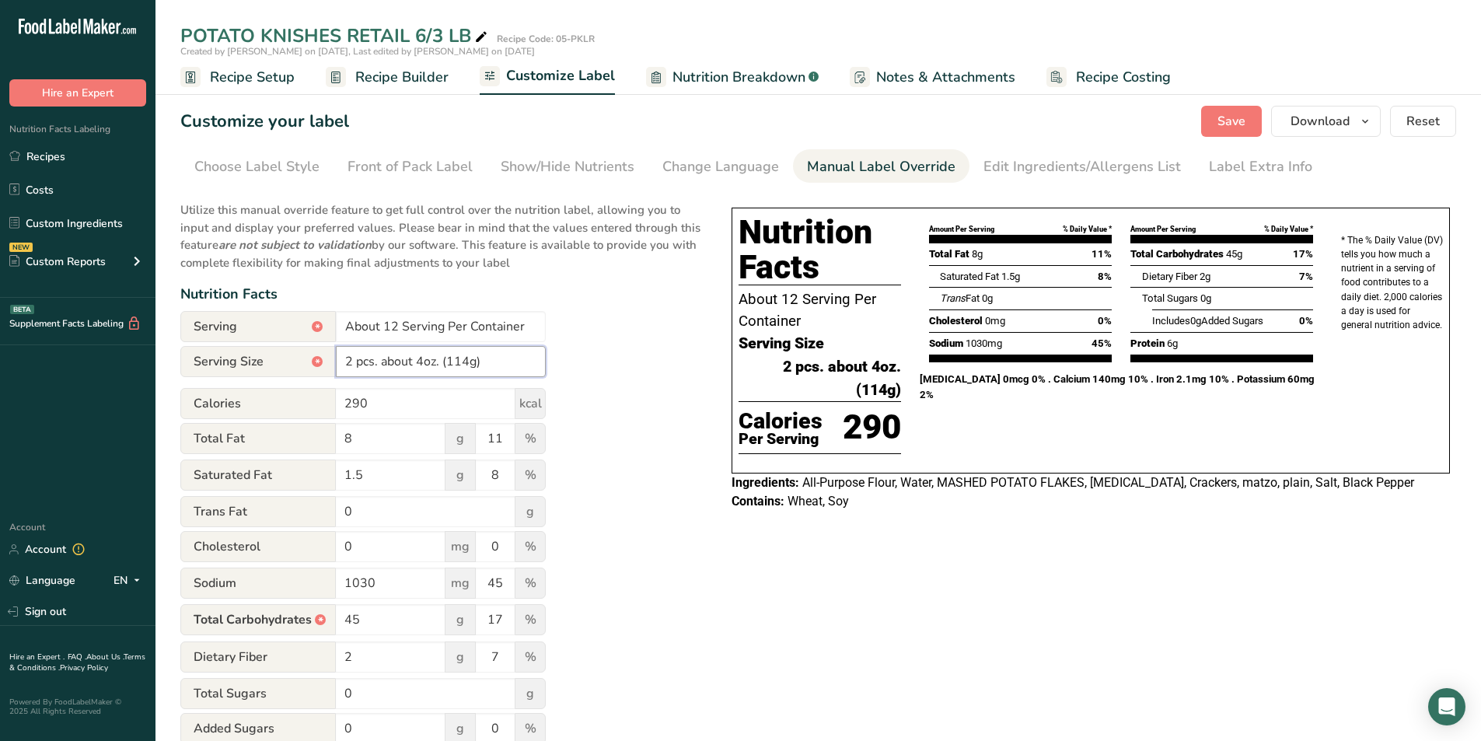
click at [440, 363] on input "2 pcs. about 4oz. (114g)" at bounding box center [441, 361] width 210 height 31
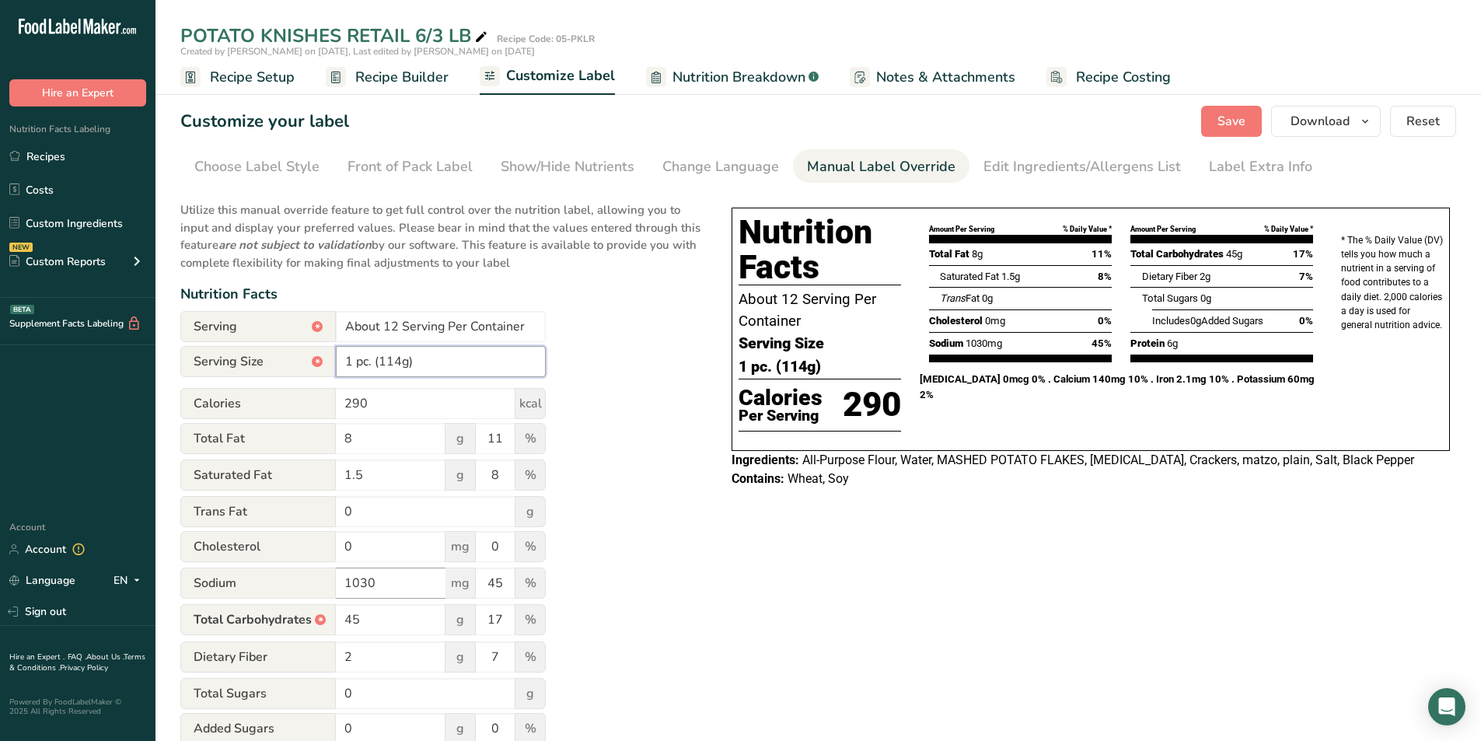
type input "1 pc. (114g)"
drag, startPoint x: 396, startPoint y: 585, endPoint x: 294, endPoint y: 572, distance: 103.4
click at [294, 572] on div "Sodium 1030 mg 45 %" at bounding box center [362, 583] width 365 height 33
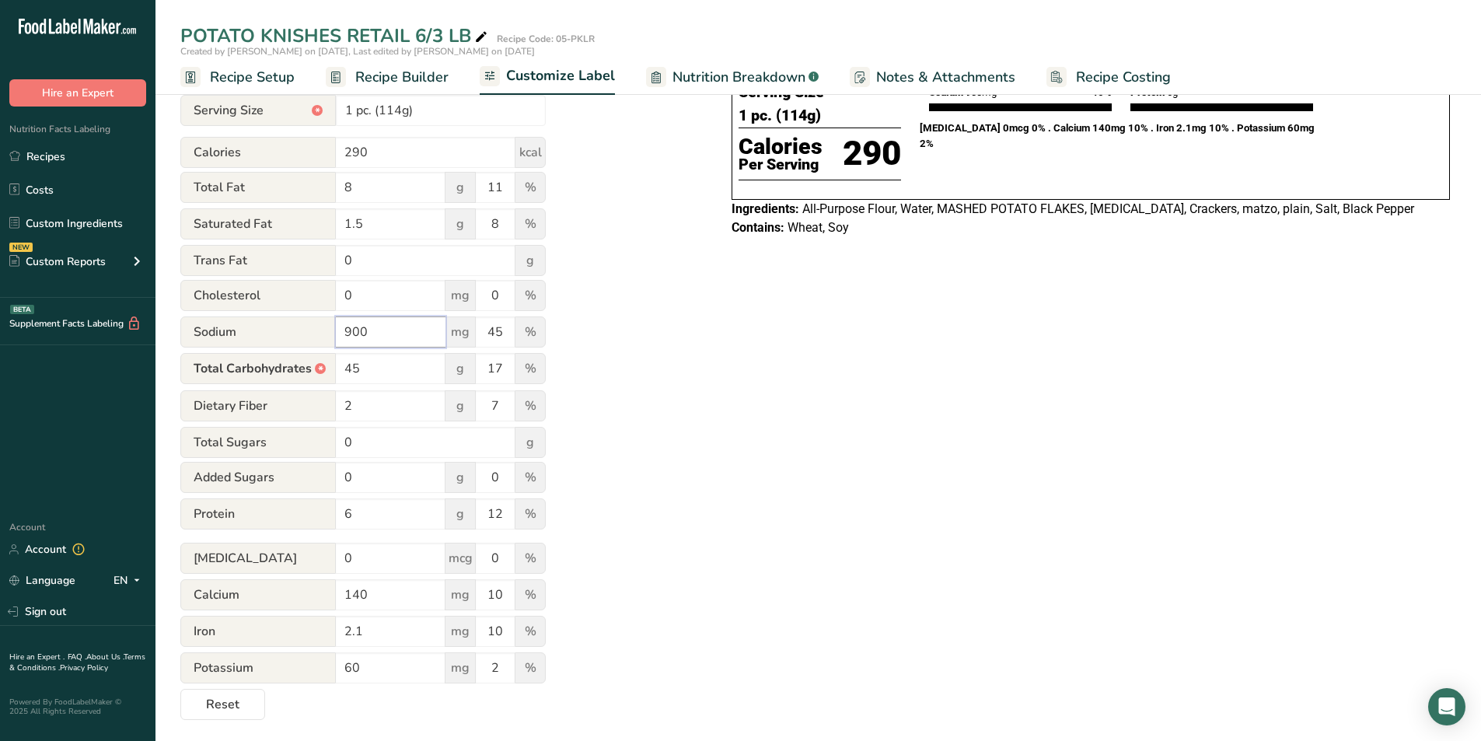
scroll to position [255, 0]
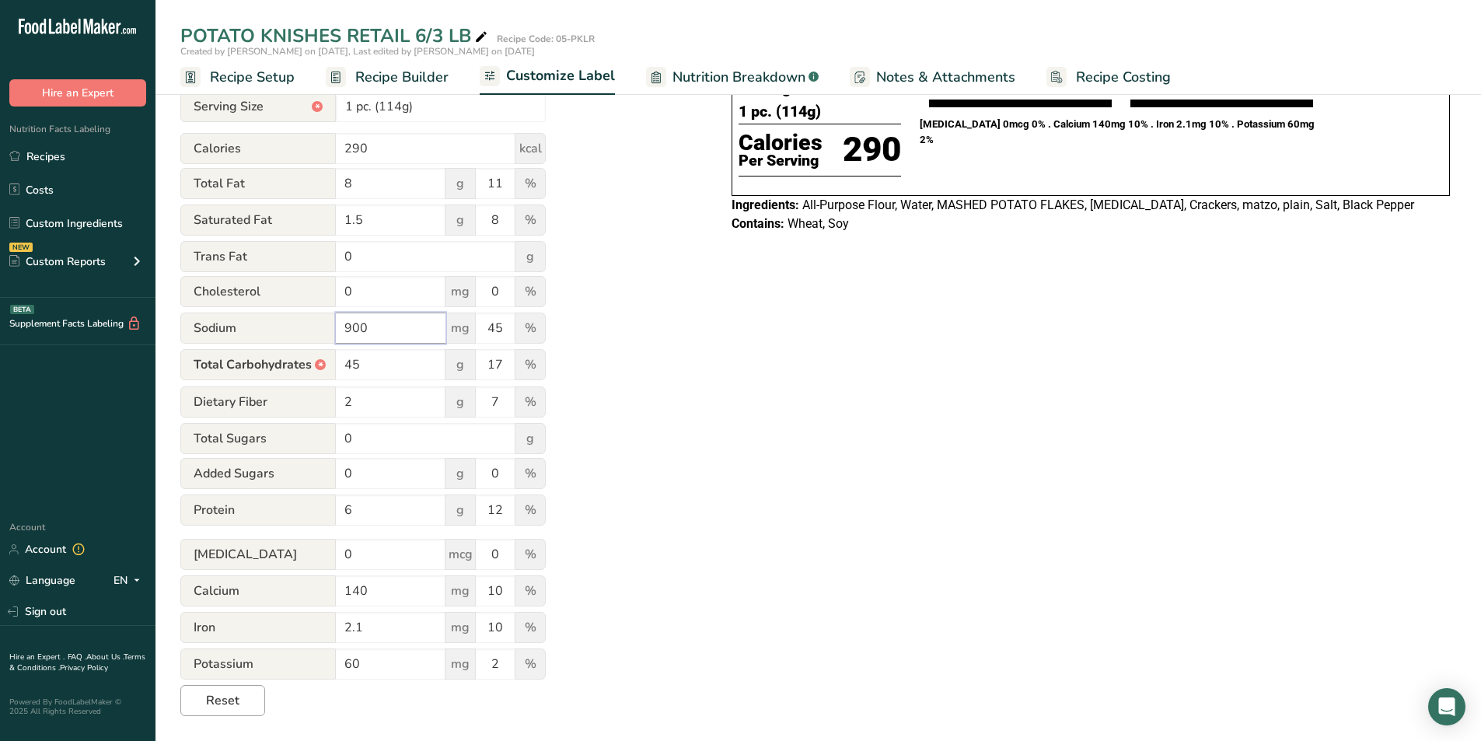
type input "900"
click at [229, 704] on span "Reset" at bounding box center [222, 700] width 33 height 19
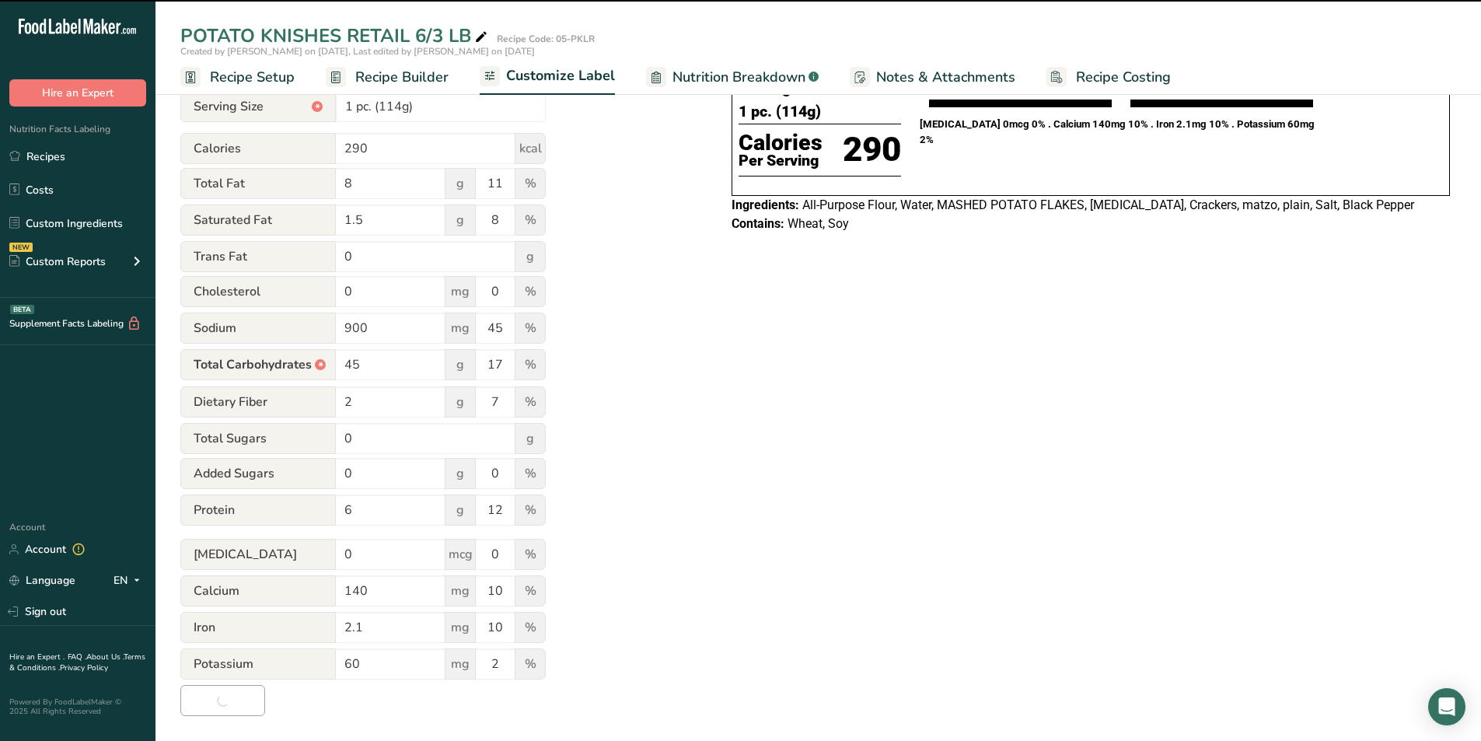
type input "1 Serving Per Container"
type input "112g"
type input "1030"
type input "46"
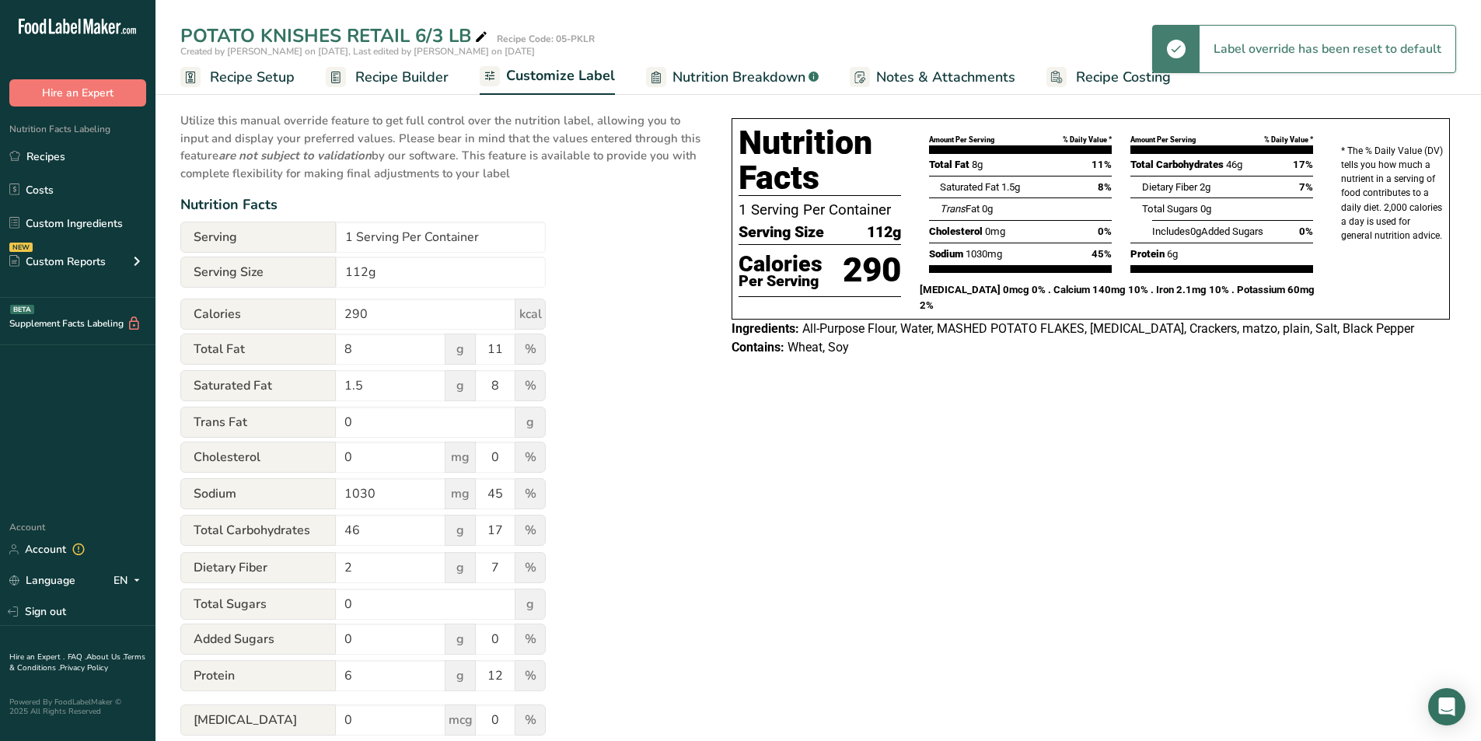
scroll to position [74, 0]
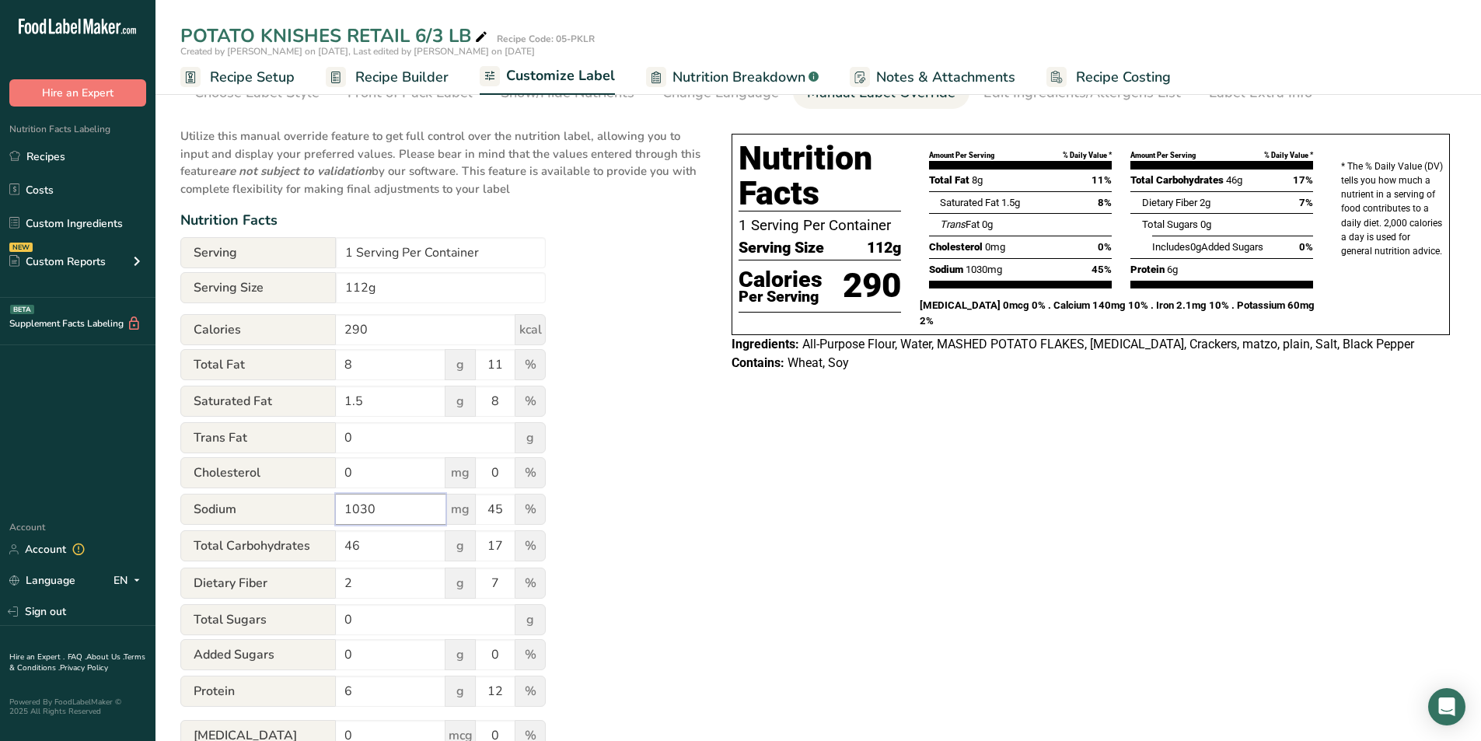
drag, startPoint x: 386, startPoint y: 509, endPoint x: 264, endPoint y: 503, distance: 121.4
click at [264, 503] on div "Sodium 1030 mg 45 %" at bounding box center [362, 510] width 365 height 33
type input "900"
click at [353, 250] on input "1 Serving Per Container" at bounding box center [441, 252] width 210 height 31
type input "12 Serving Per Container"
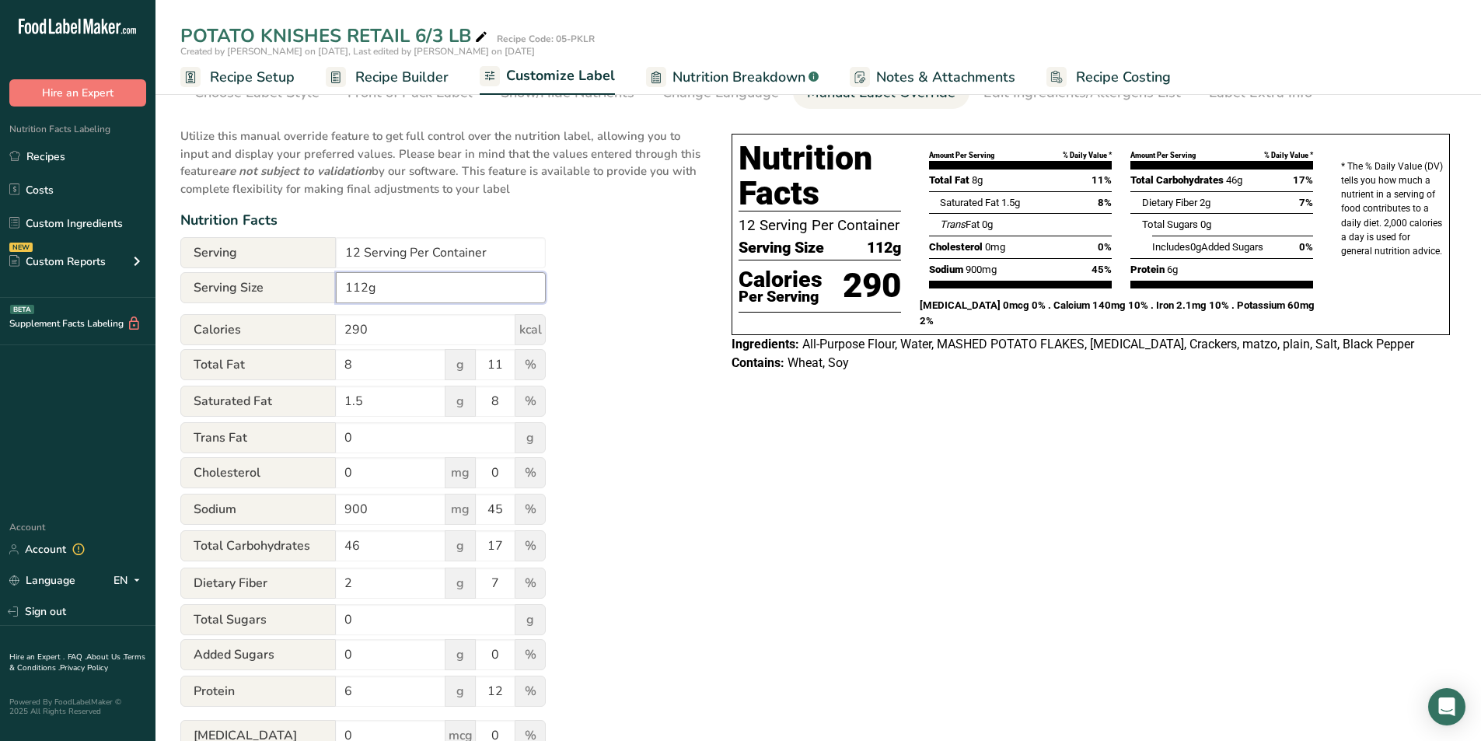
click at [340, 283] on input "112g" at bounding box center [441, 287] width 210 height 31
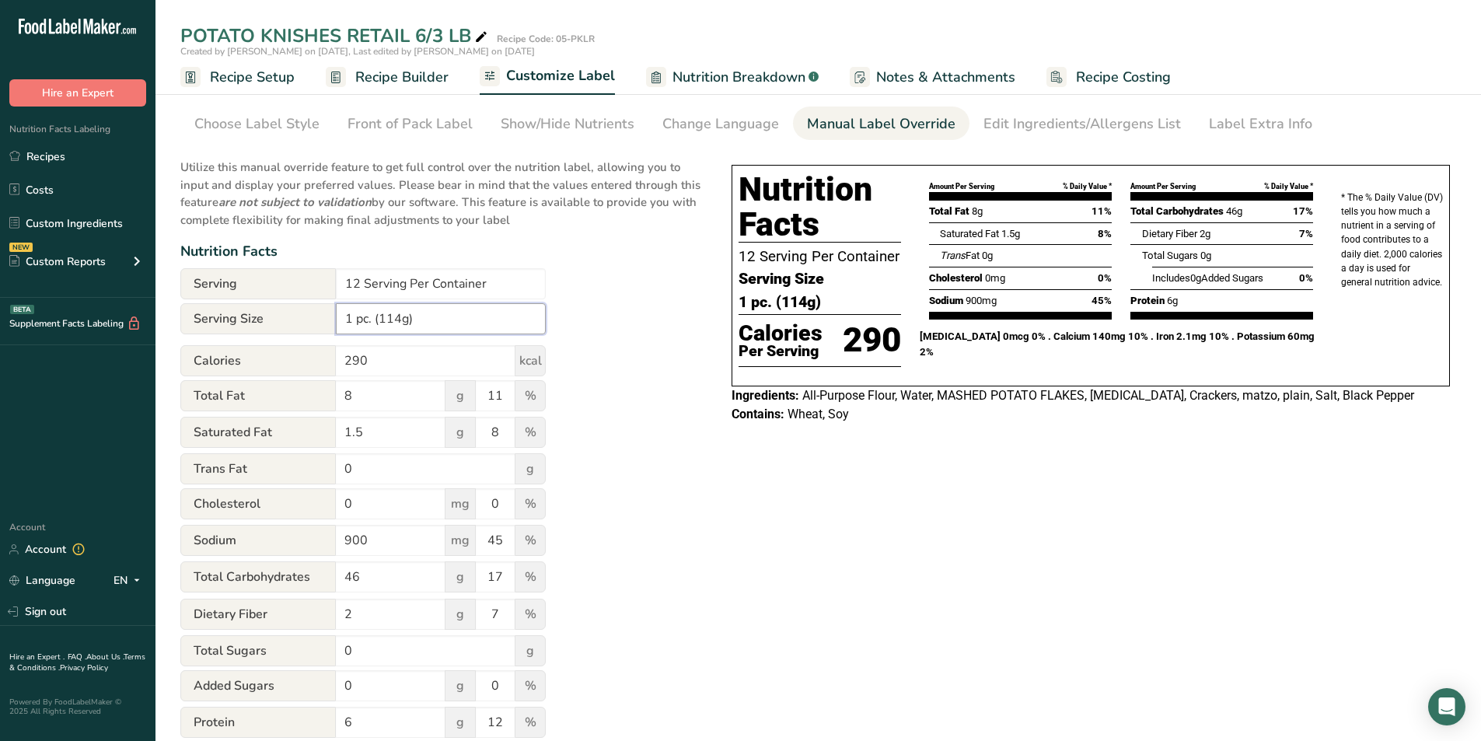
scroll to position [0, 0]
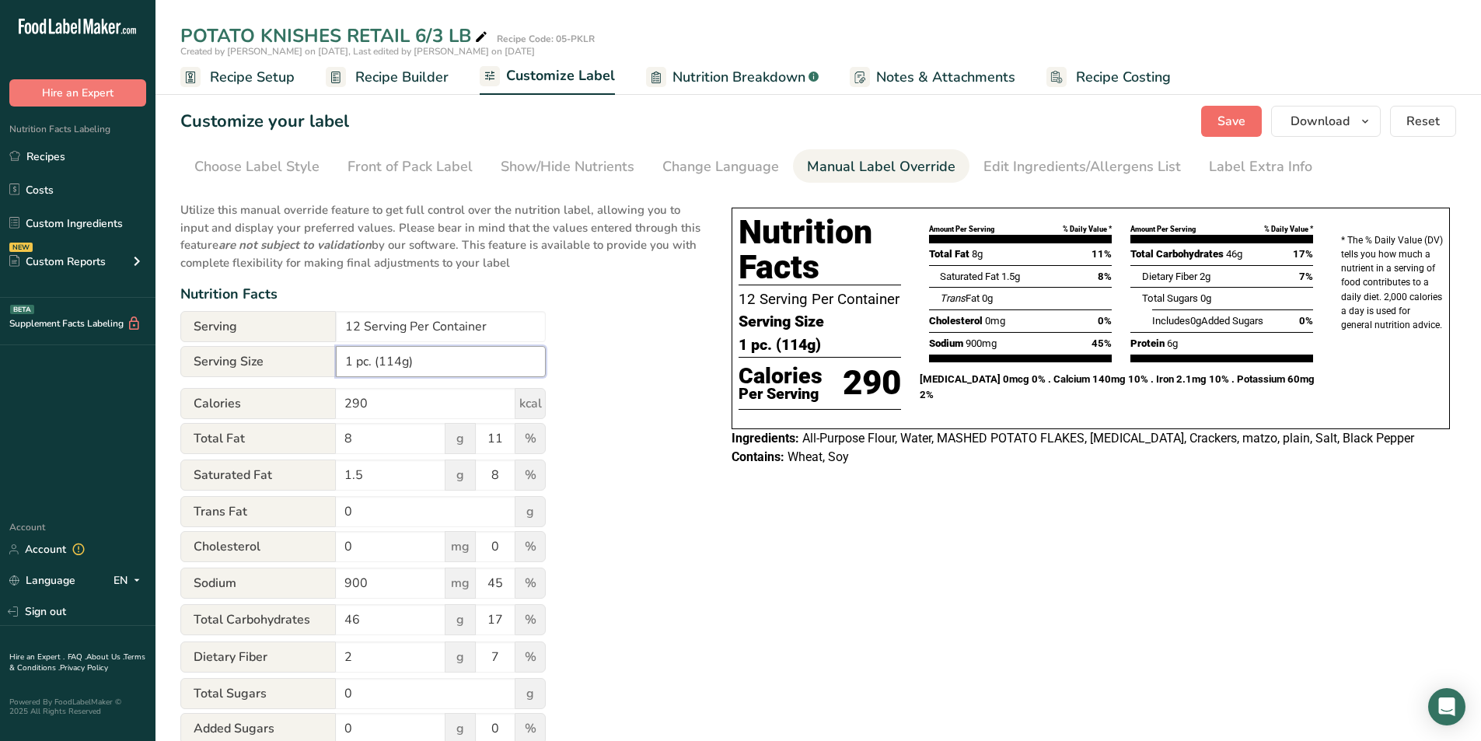
type input "1 pc. (114g)"
click at [1234, 124] on span "Save" at bounding box center [1231, 121] width 28 height 19
click at [1362, 120] on icon "button" at bounding box center [1365, 121] width 12 height 19
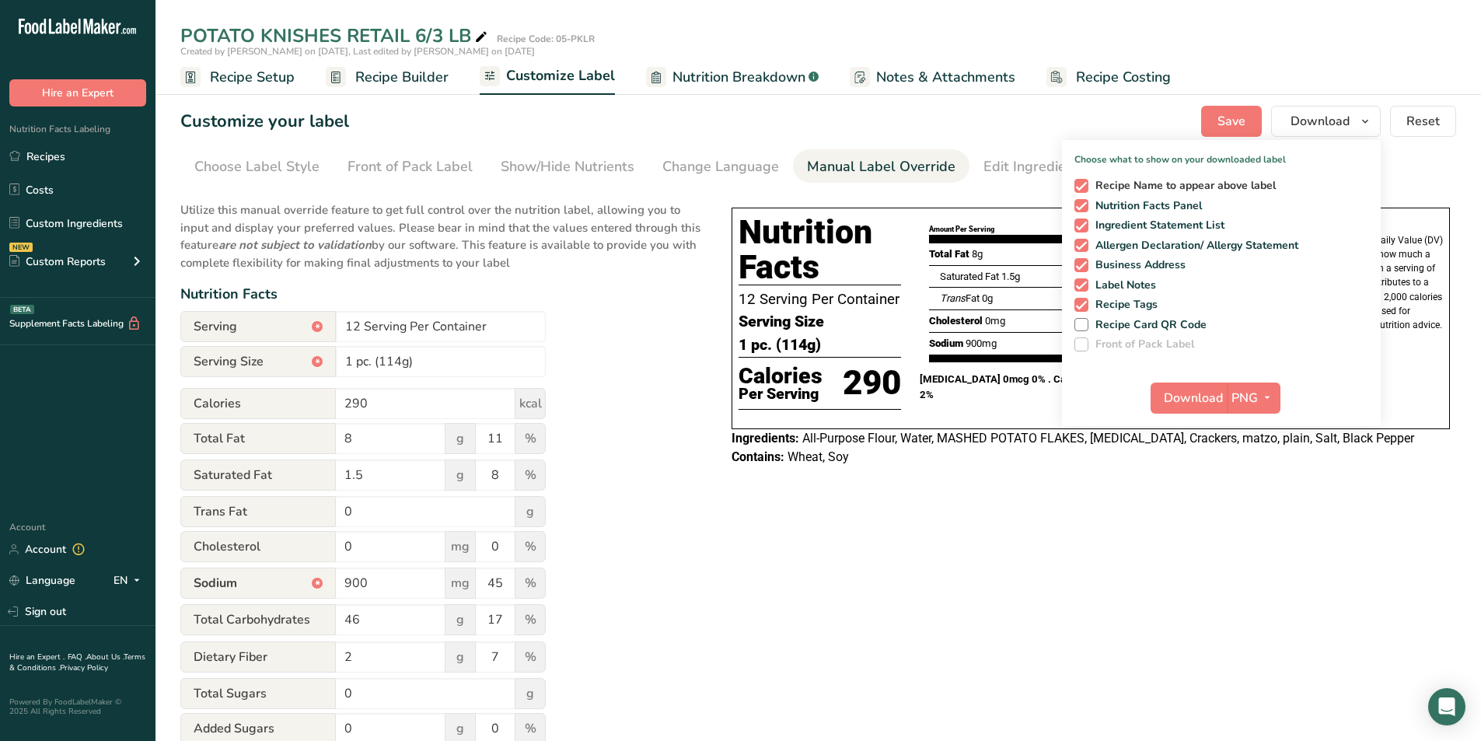
click at [1087, 185] on span at bounding box center [1081, 186] width 14 height 14
click at [1084, 185] on input "Recipe Name to appear above label" at bounding box center [1079, 185] width 10 height 10
checkbox input "false"
click at [1086, 223] on span at bounding box center [1081, 225] width 14 height 14
click at [1084, 223] on input "Ingredient Statement List" at bounding box center [1079, 225] width 10 height 10
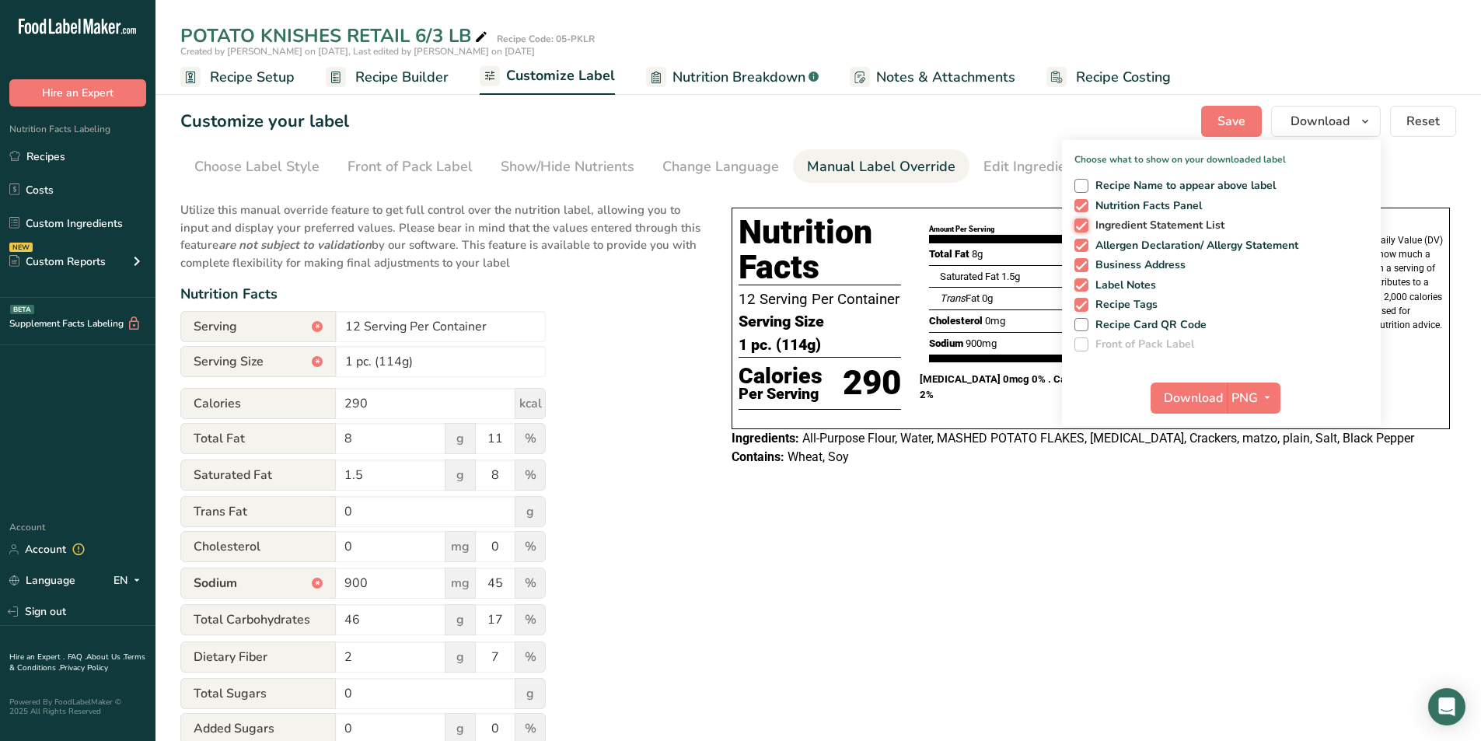
checkbox input "false"
click at [1085, 249] on span at bounding box center [1081, 246] width 14 height 14
click at [1084, 249] on input "Allergen Declaration/ Allergy Statement" at bounding box center [1079, 245] width 10 height 10
checkbox input "false"
click at [1084, 265] on span at bounding box center [1081, 265] width 14 height 14
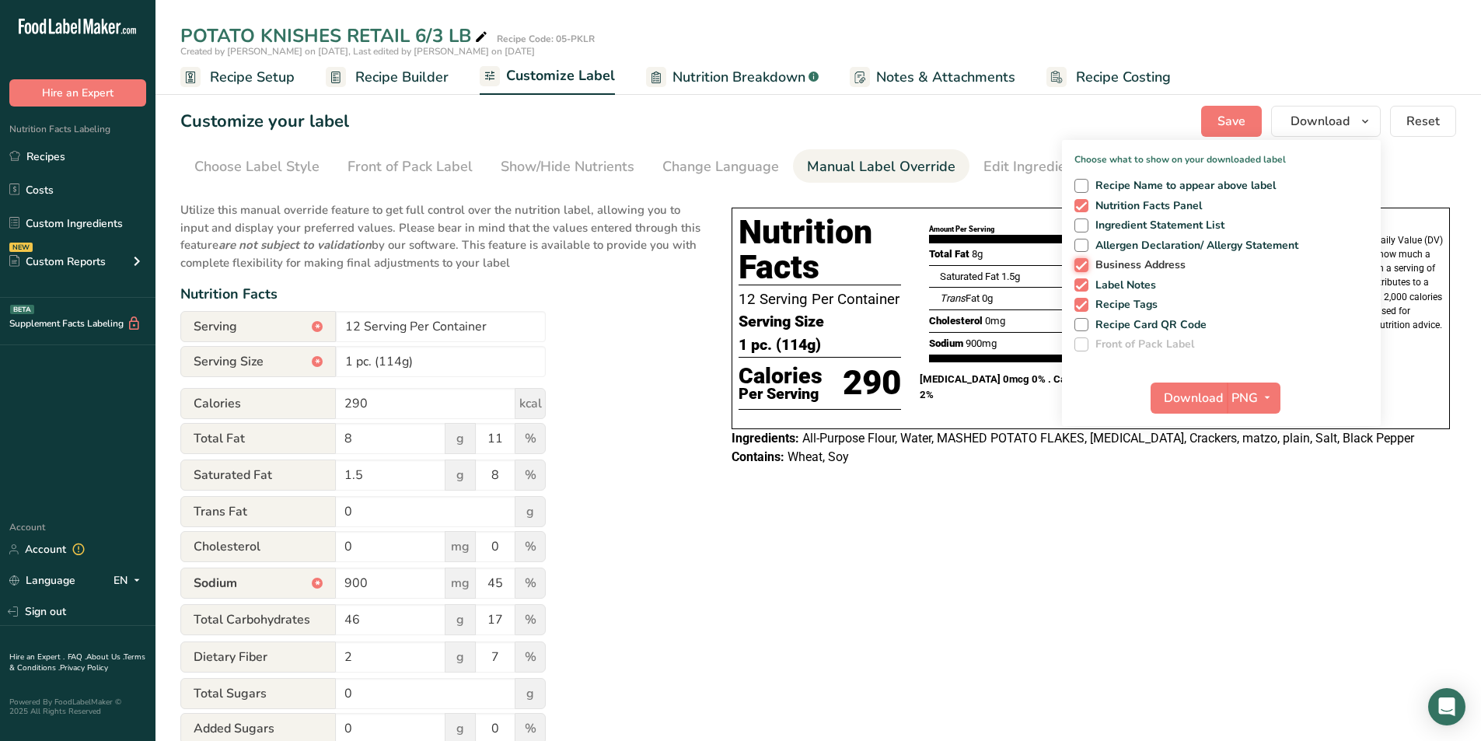
click at [1084, 265] on input "Business Address" at bounding box center [1079, 265] width 10 height 10
checkbox input "false"
click at [1085, 287] on span at bounding box center [1081, 285] width 14 height 14
click at [1084, 287] on input "Label Notes" at bounding box center [1079, 285] width 10 height 10
checkbox input "false"
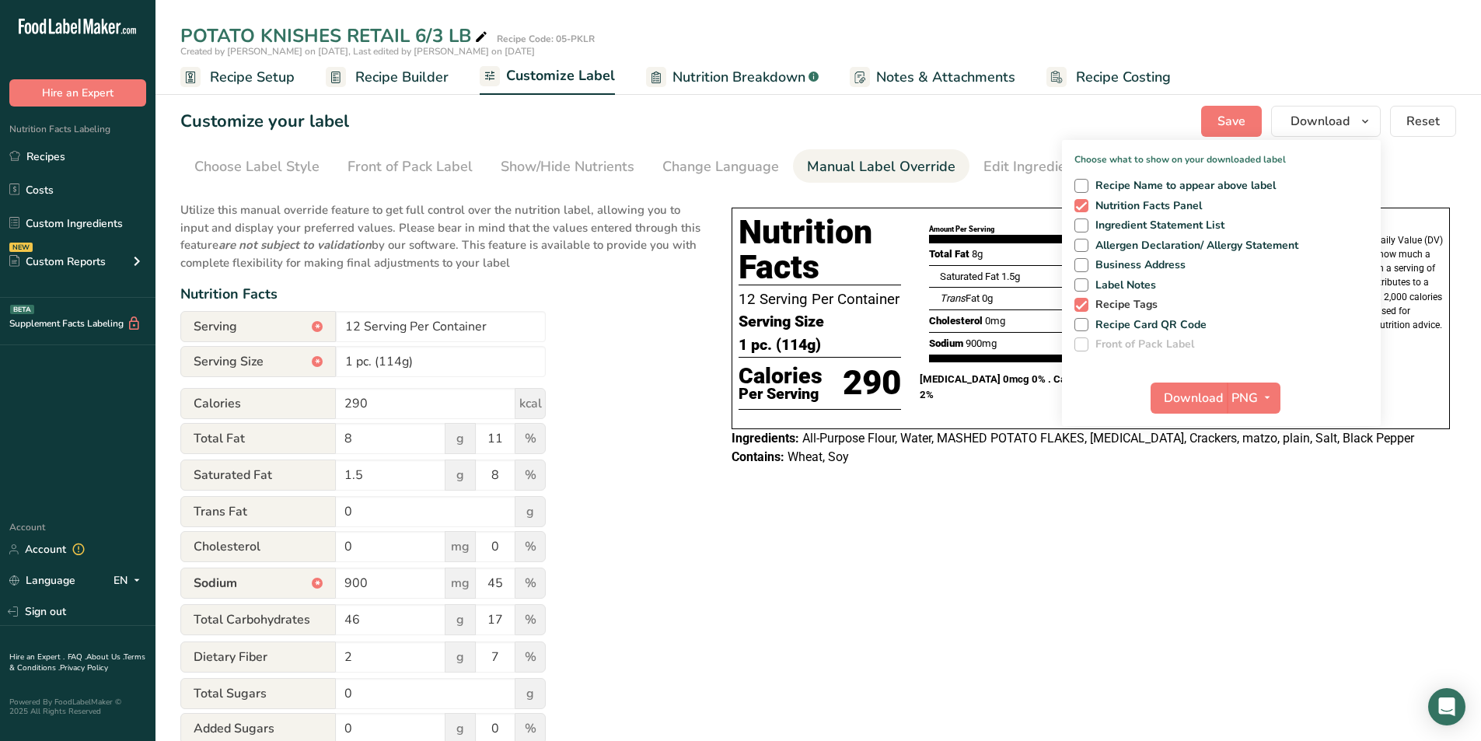
click at [1087, 300] on span at bounding box center [1081, 305] width 14 height 14
click at [1084, 300] on input "Recipe Tags" at bounding box center [1079, 304] width 10 height 10
checkbox input "false"
click at [1267, 391] on icon "button" at bounding box center [1267, 397] width 12 height 19
click at [1214, 387] on button "Download" at bounding box center [1189, 397] width 76 height 31
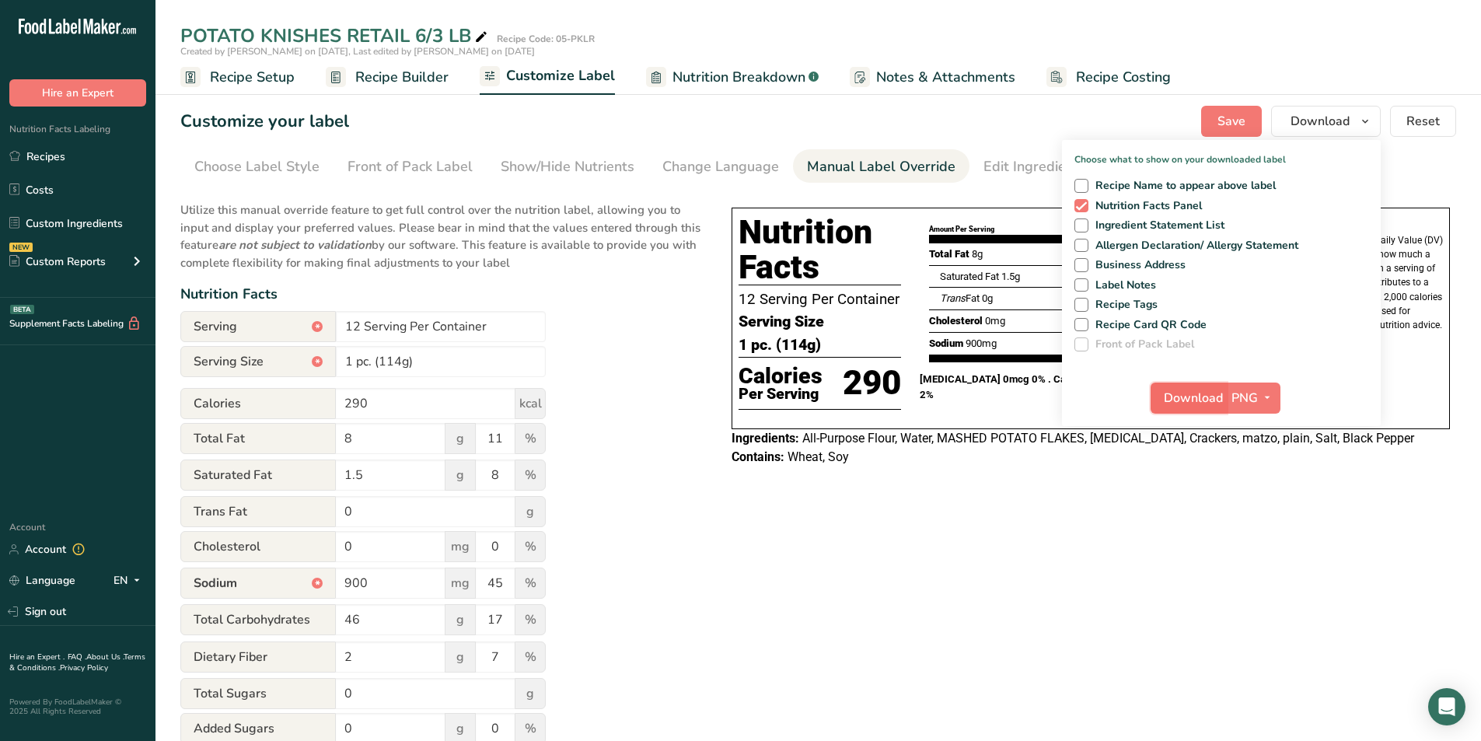
click at [1206, 393] on span "Download" at bounding box center [1193, 398] width 59 height 19
